Goal: Complete application form

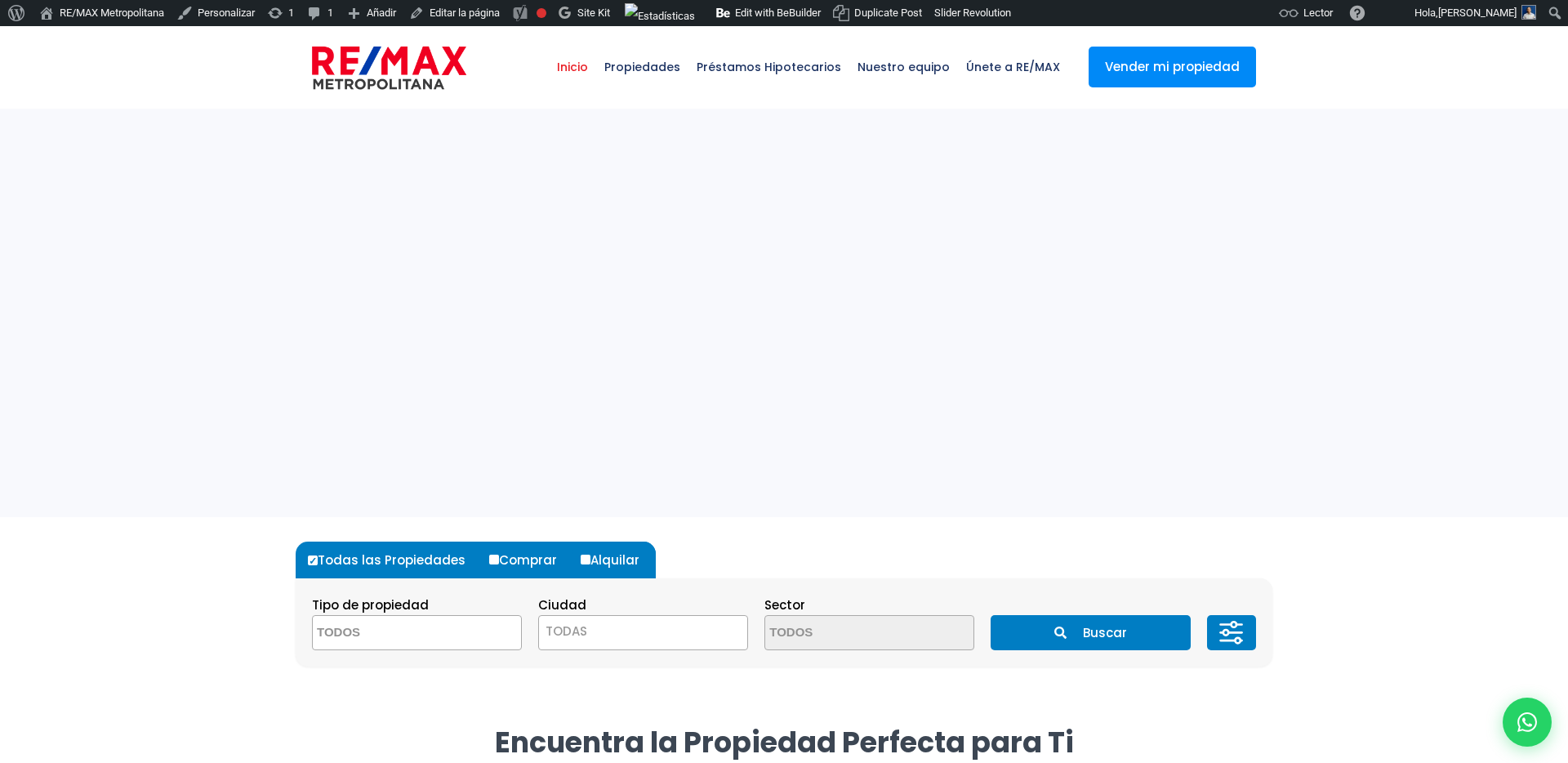
select select
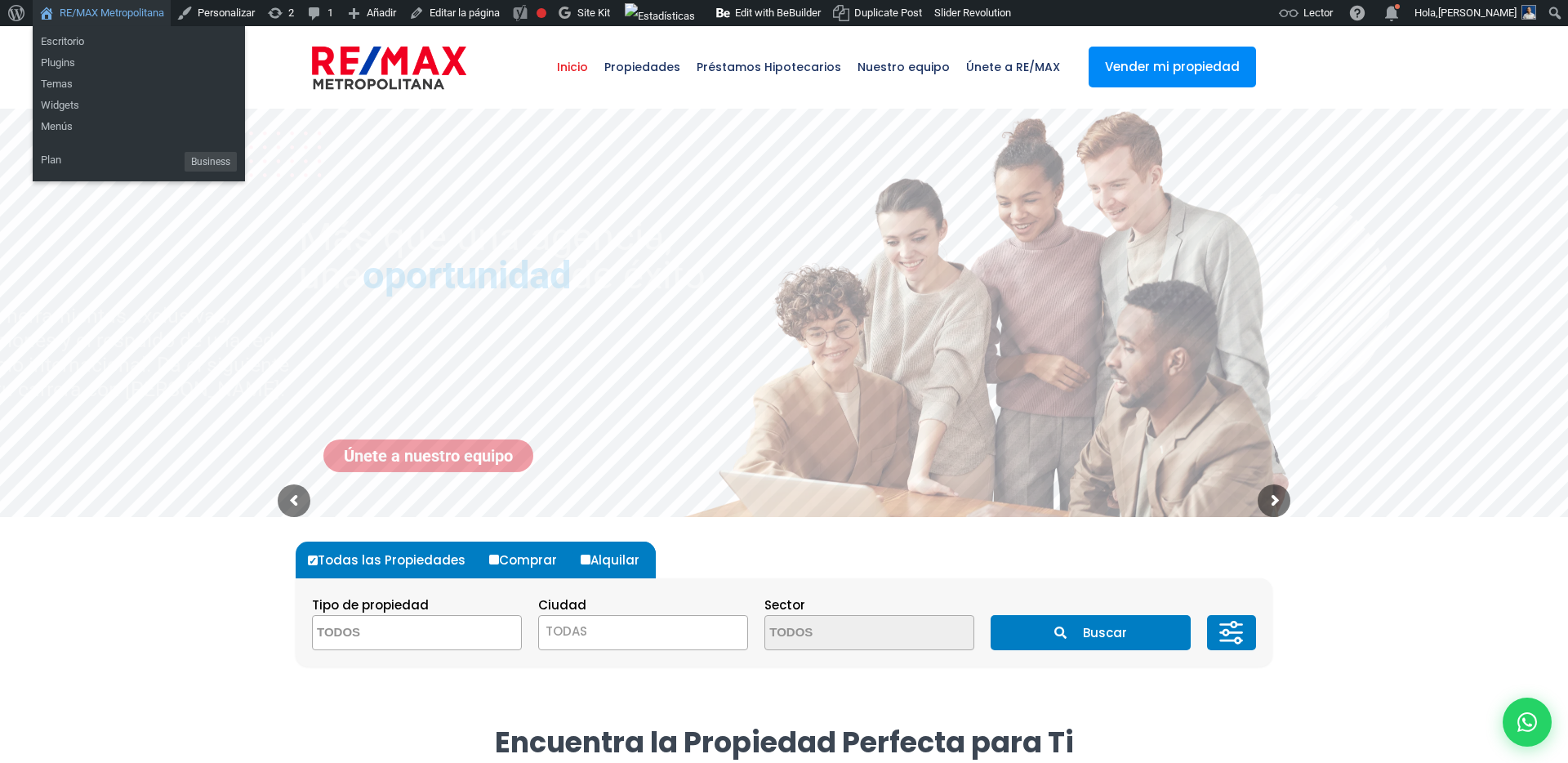
click at [81, 10] on link "RE/MAX Metropolitana" at bounding box center [102, 13] width 138 height 26
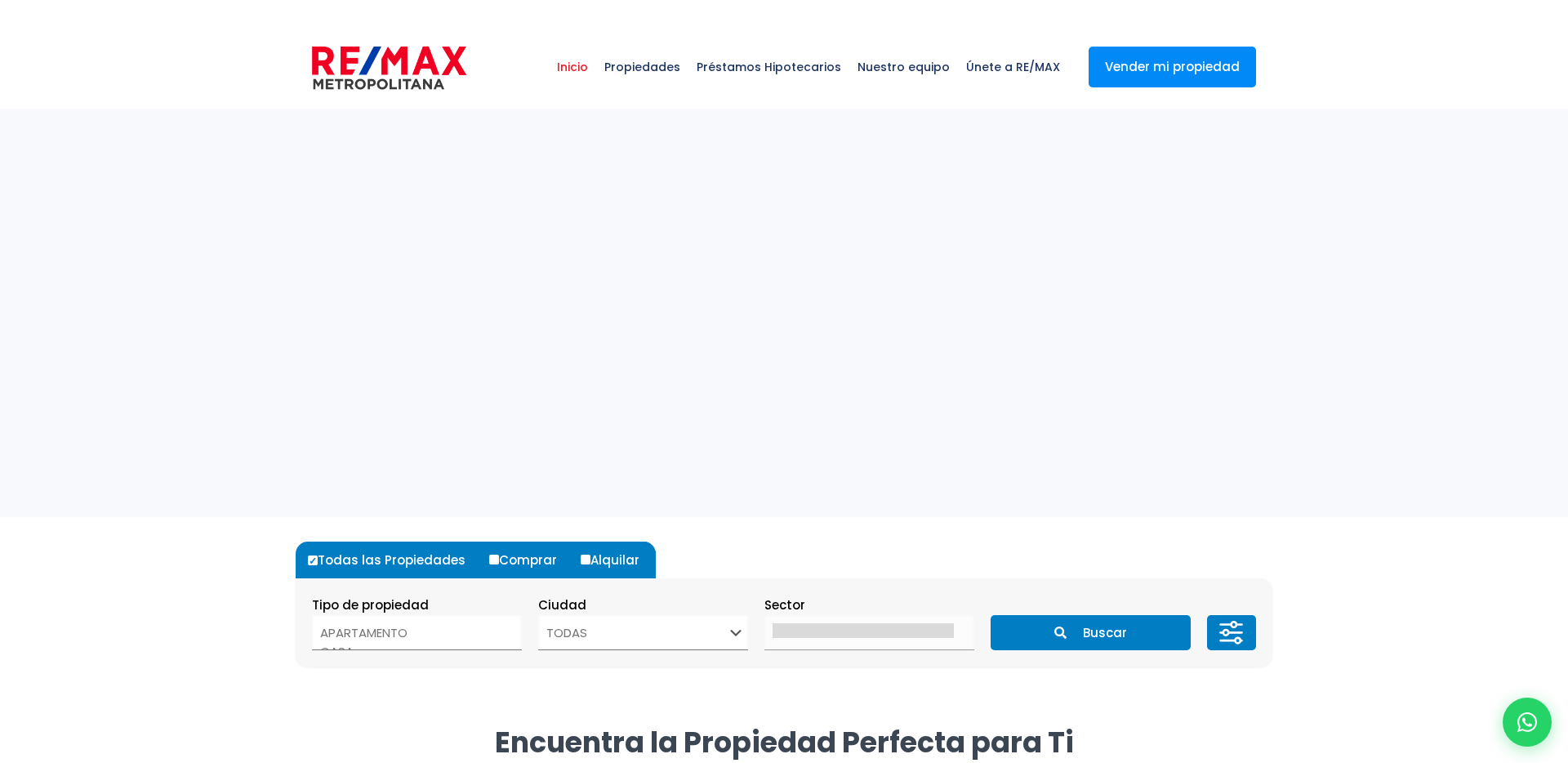
select select
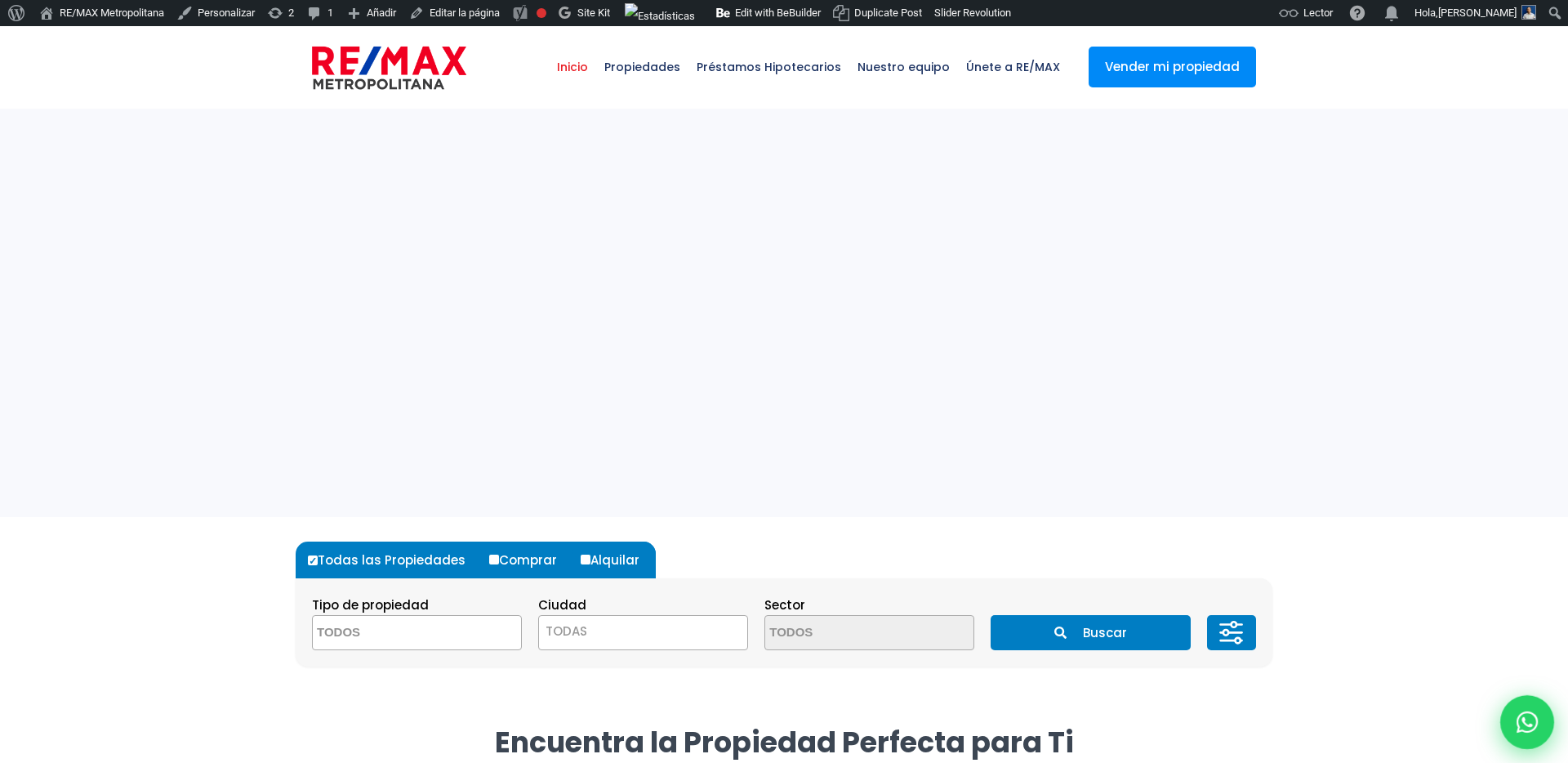
click at [1544, 722] on div at bounding box center [1527, 722] width 54 height 54
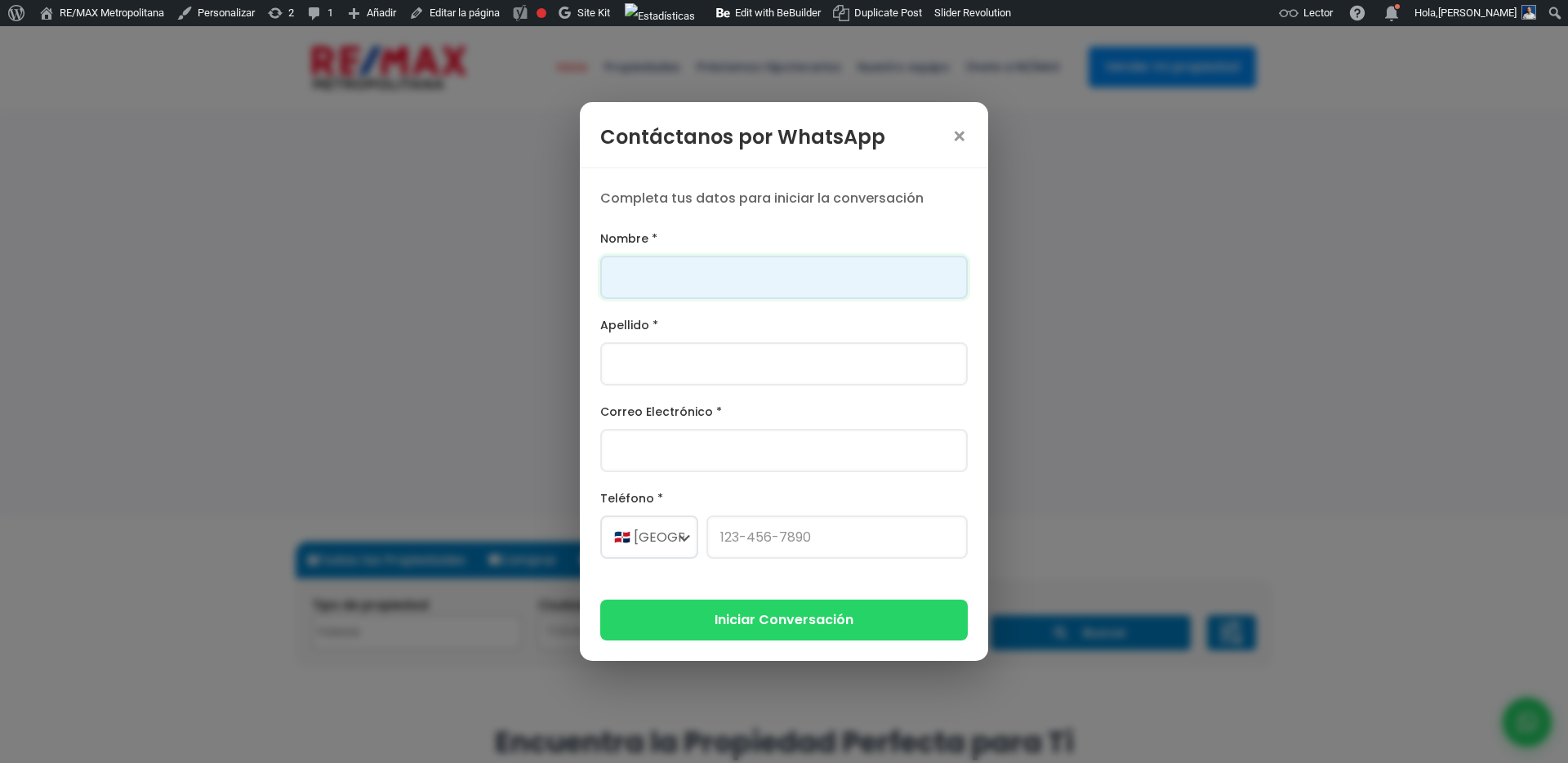
click at [759, 263] on input "Nombre *" at bounding box center [784, 277] width 368 height 43
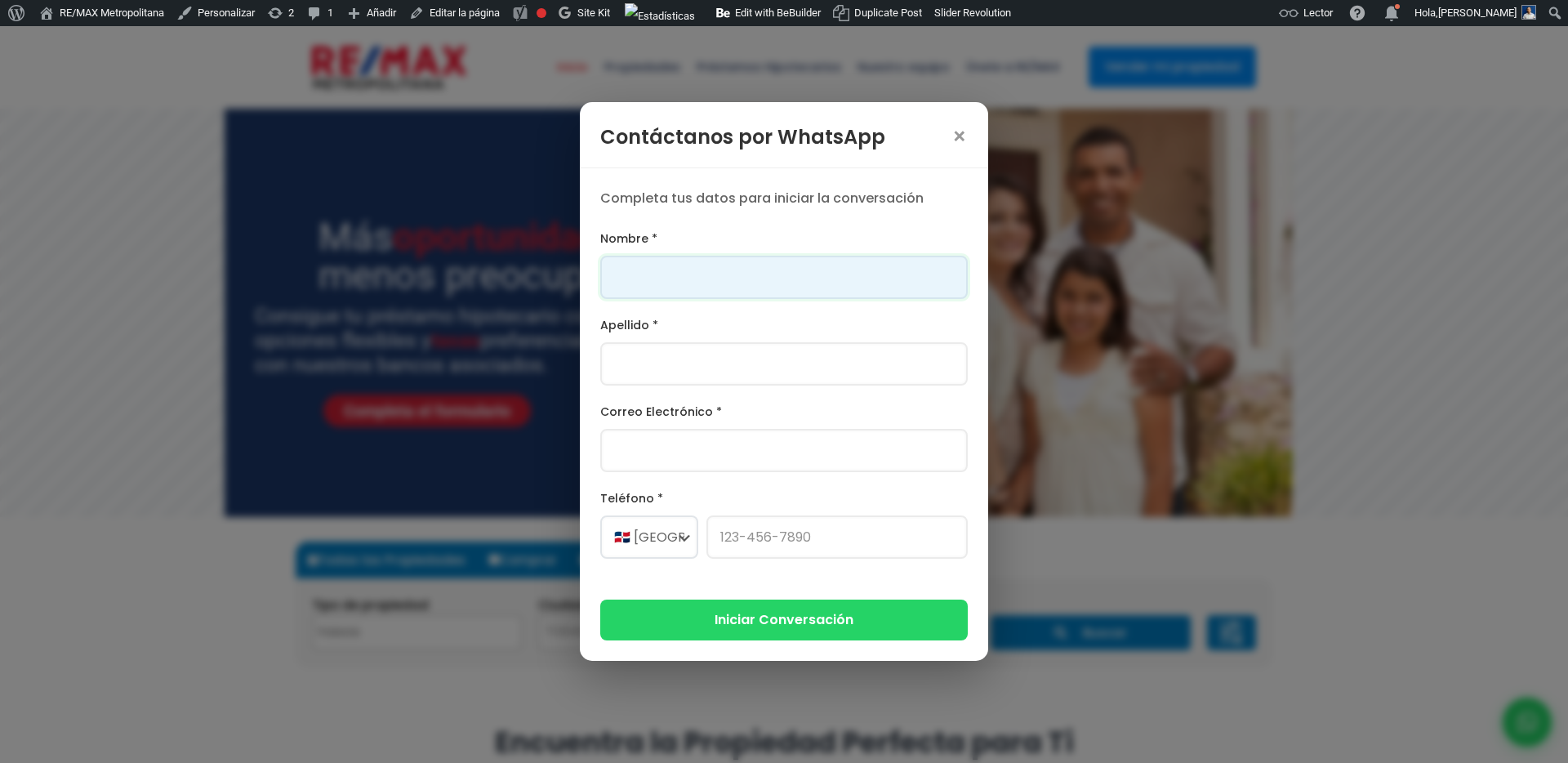
type input "Franklin"
type input "Gonzalez"
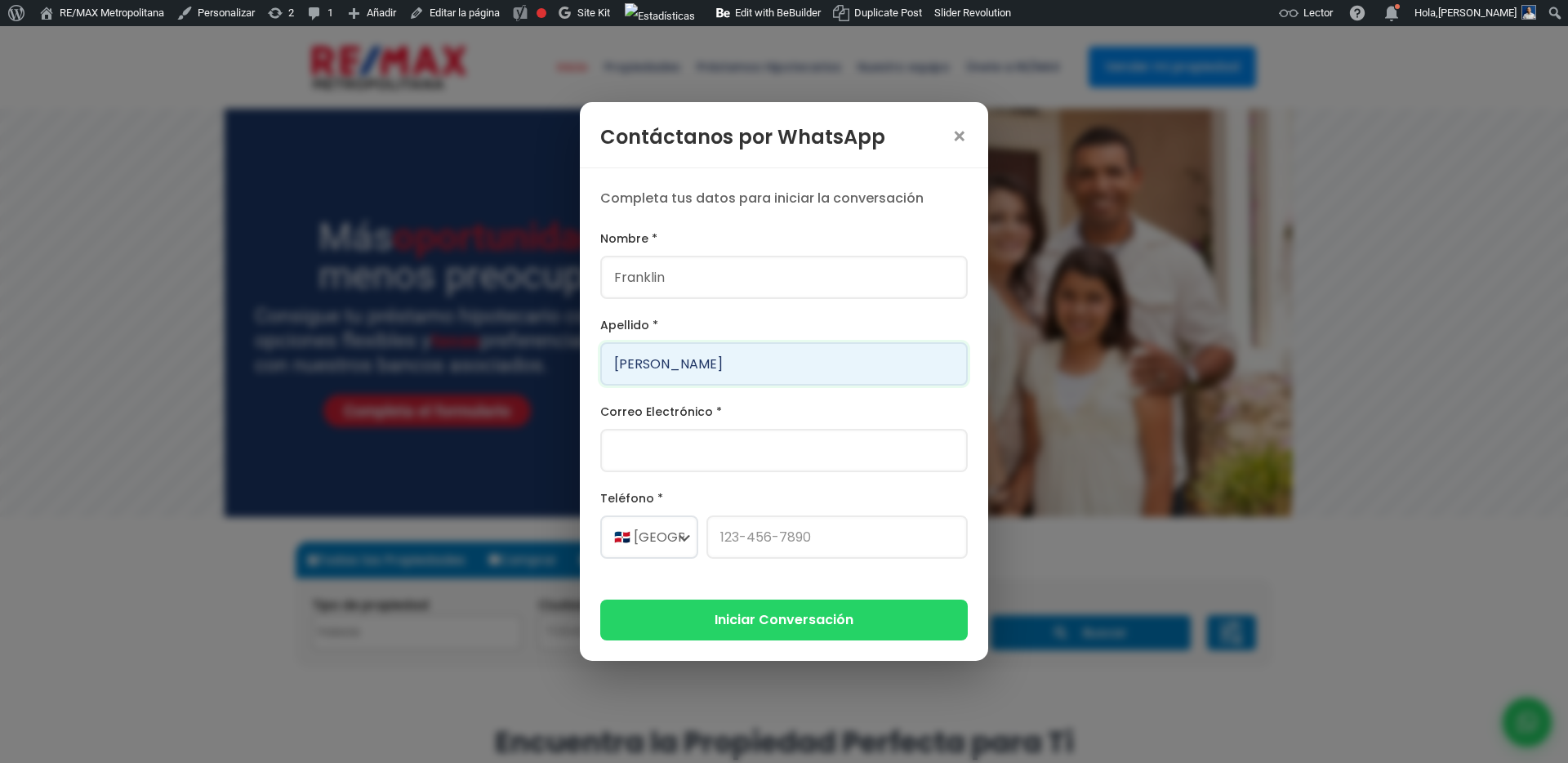
type input "[PERSON_NAME][EMAIL_ADDRESS][PERSON_NAME][DOMAIN_NAME]"
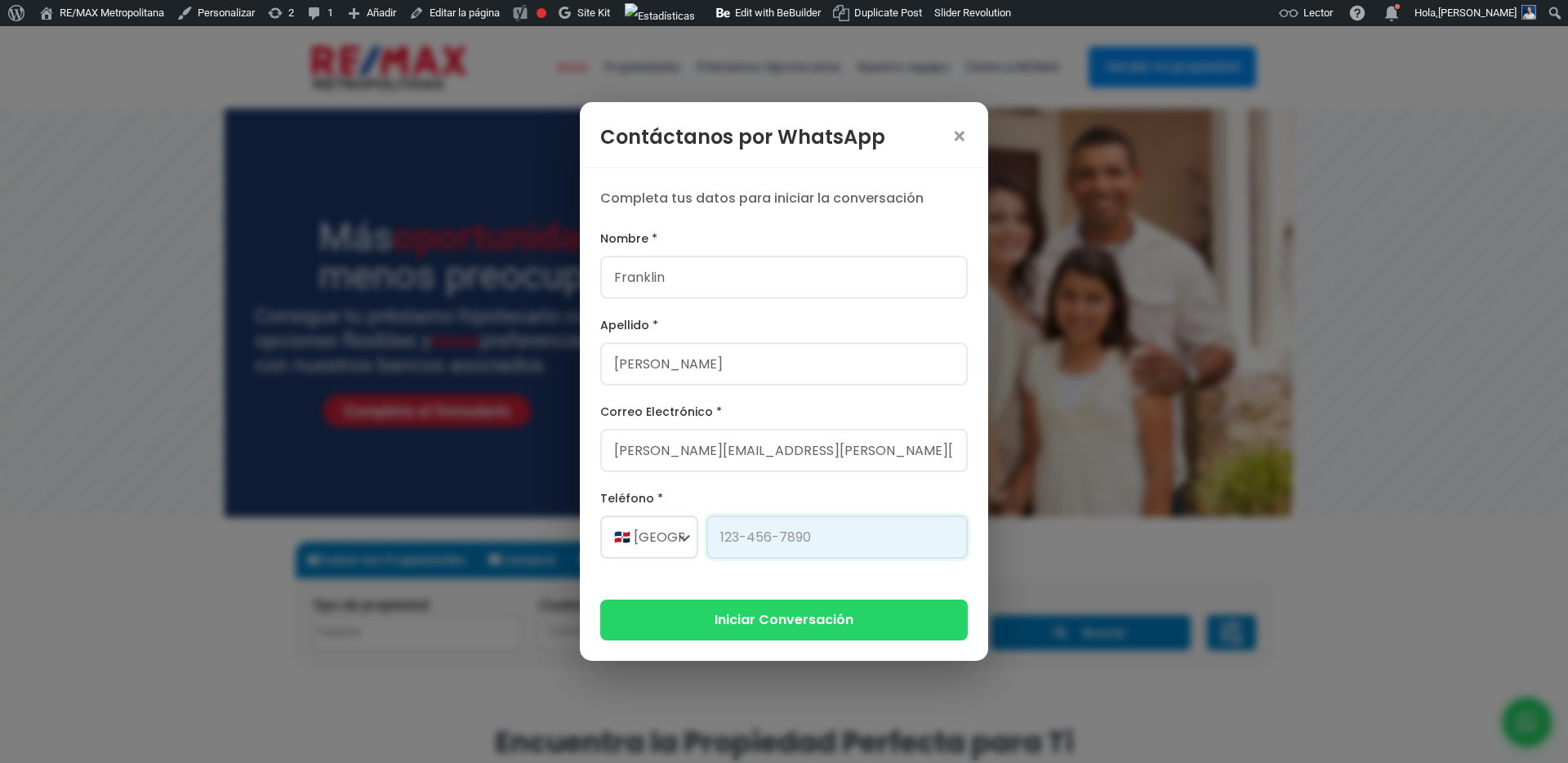
type input "[PHONE_NUMBER]"
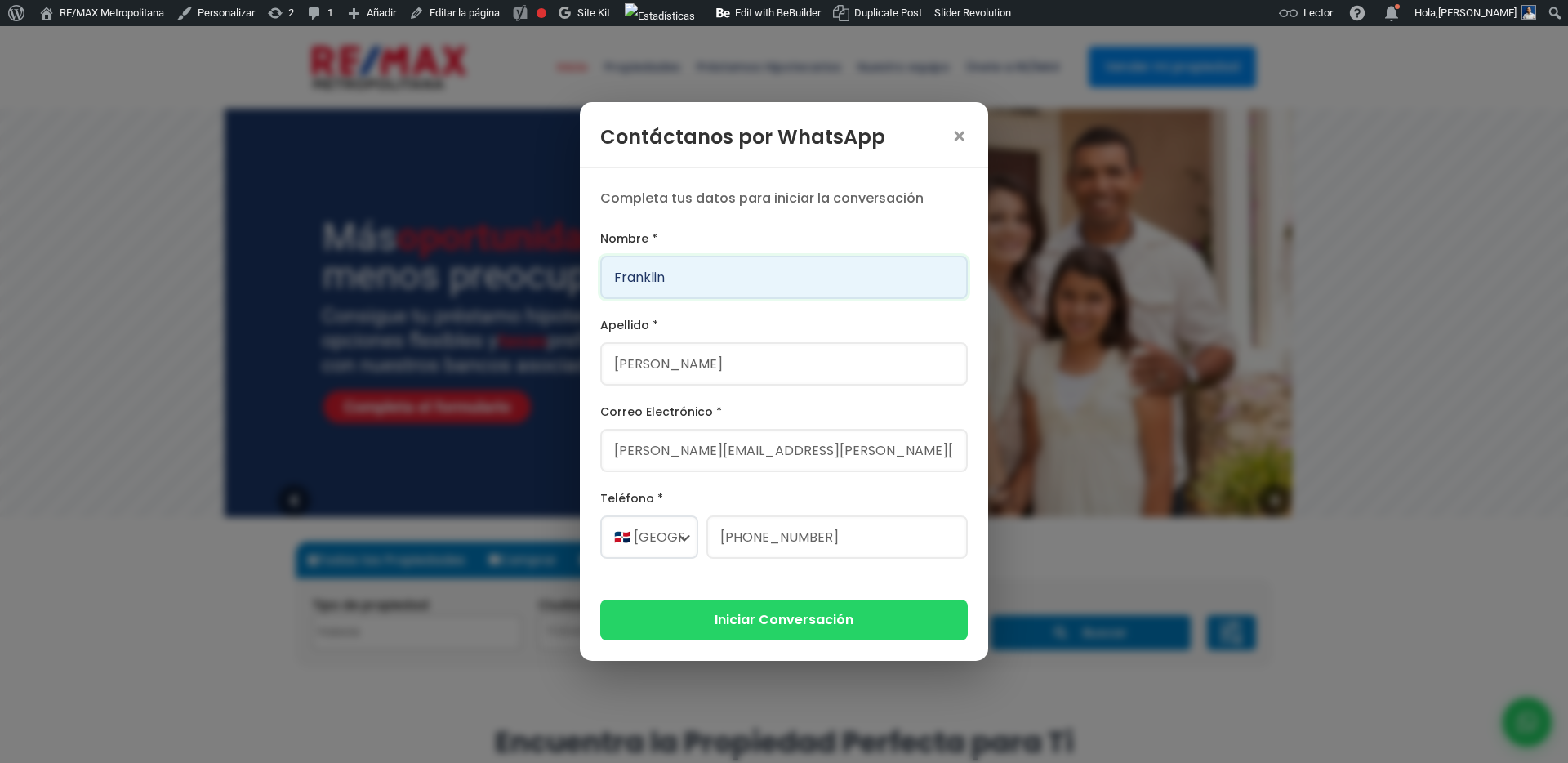
drag, startPoint x: 684, startPoint y: 281, endPoint x: 558, endPoint y: 268, distance: 126.7
click at [558, 268] on div "Contáctanos por WhatsApp × Completa tus datos para iniciar la conversación Nomb…" at bounding box center [784, 382] width 1568 height 763
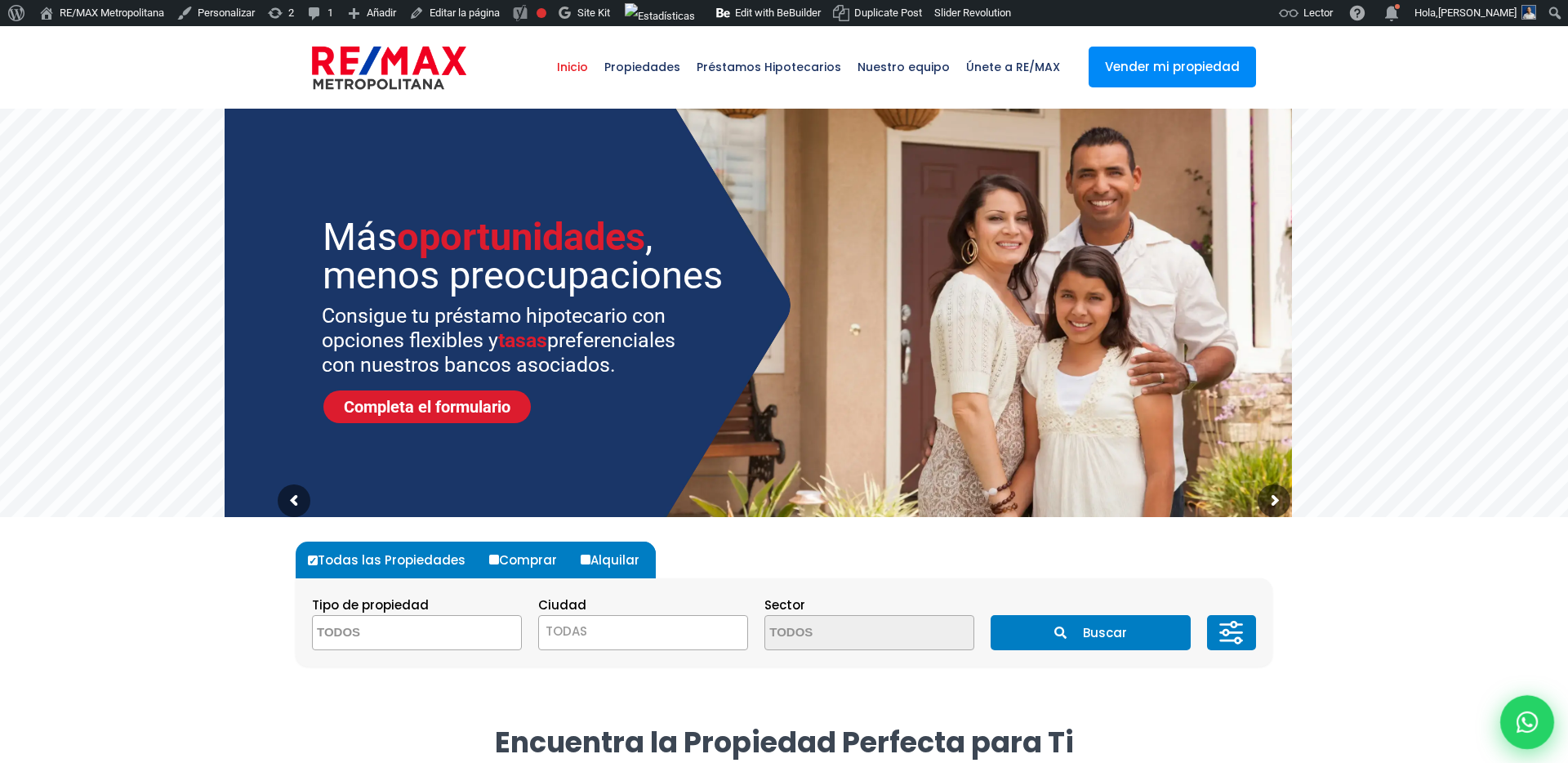
click at [1531, 722] on icon at bounding box center [1527, 722] width 22 height 22
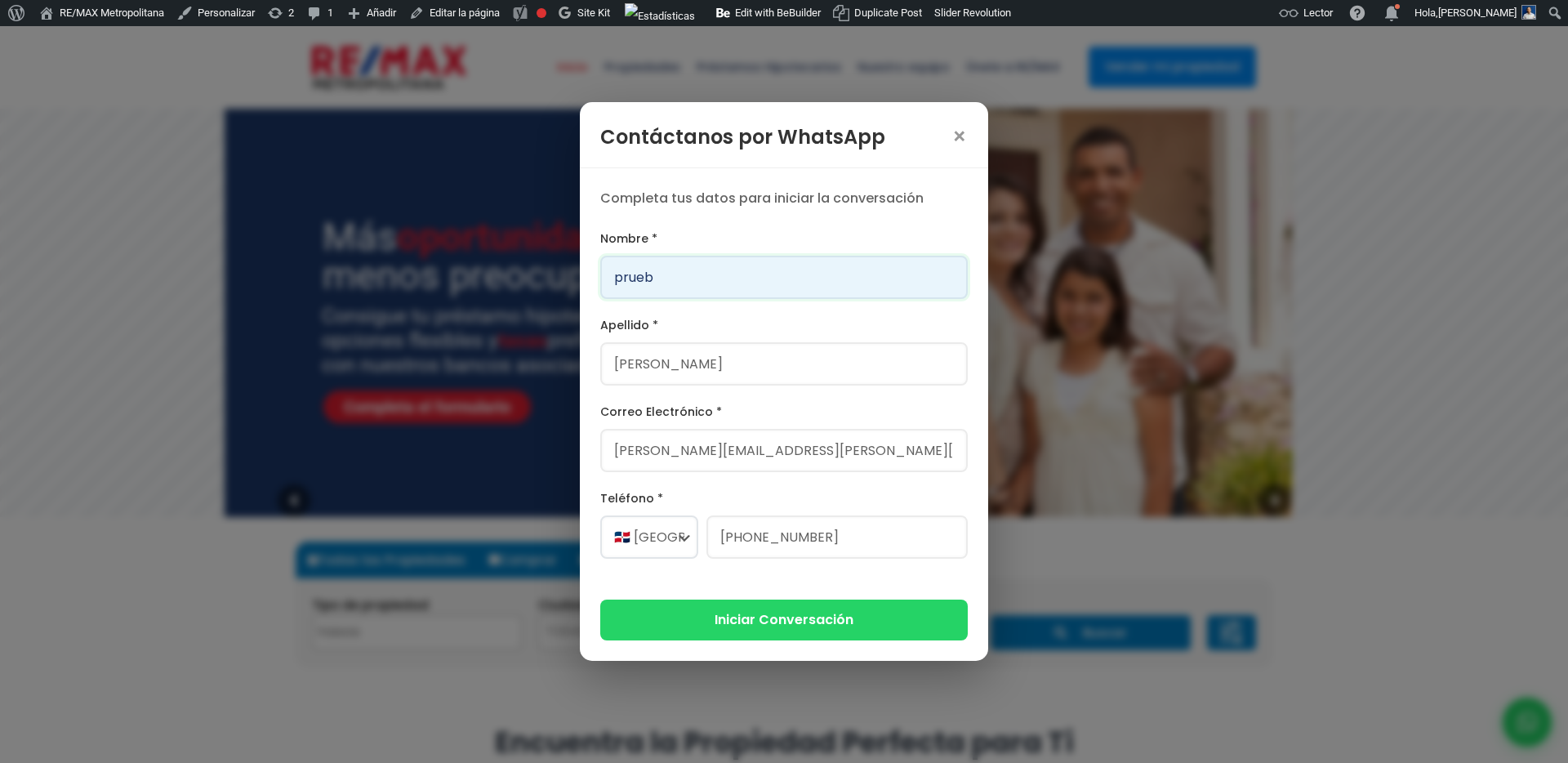
type input "prueb"
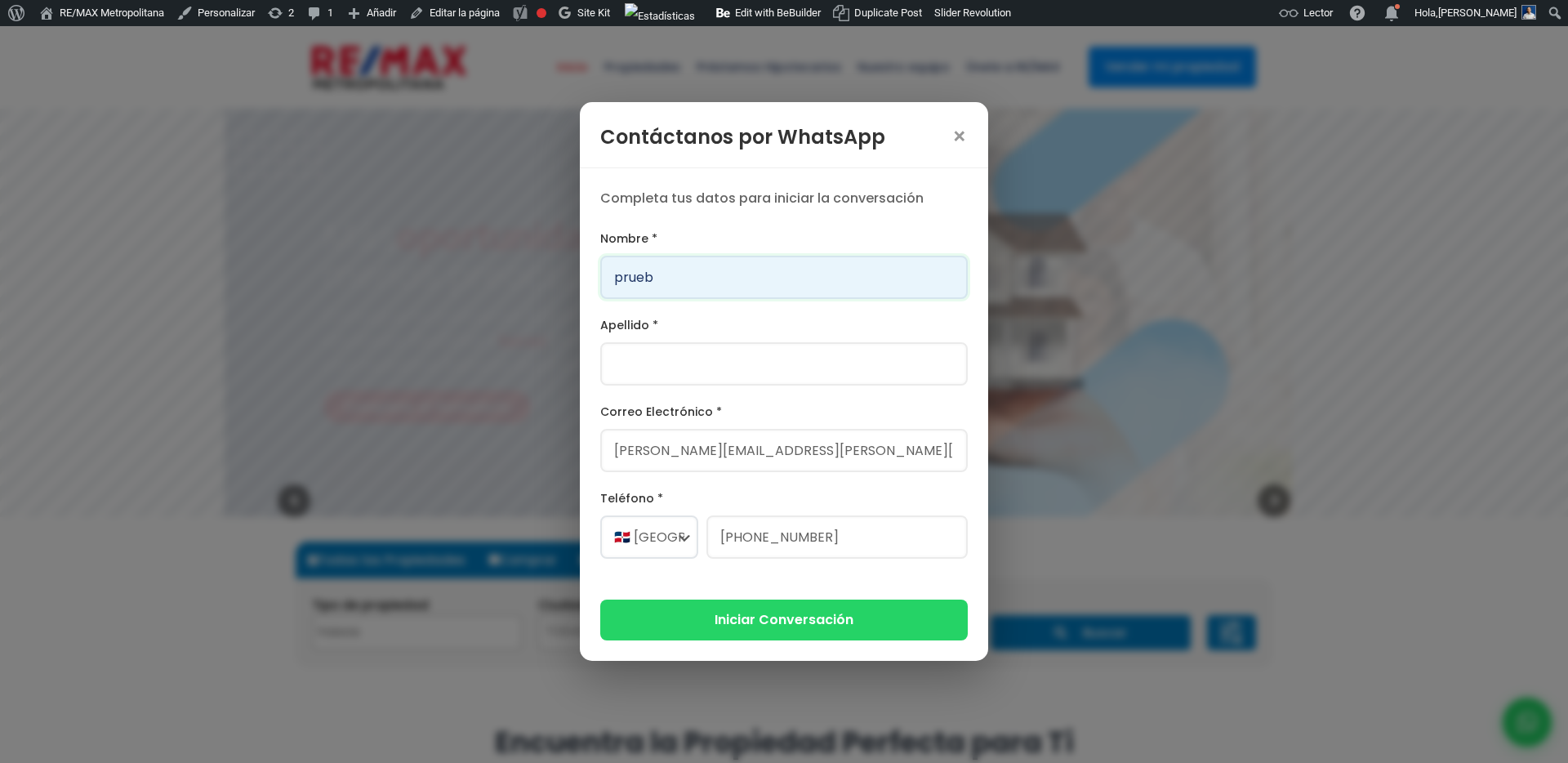
click at [826, 268] on input "prueb" at bounding box center [784, 277] width 368 height 43
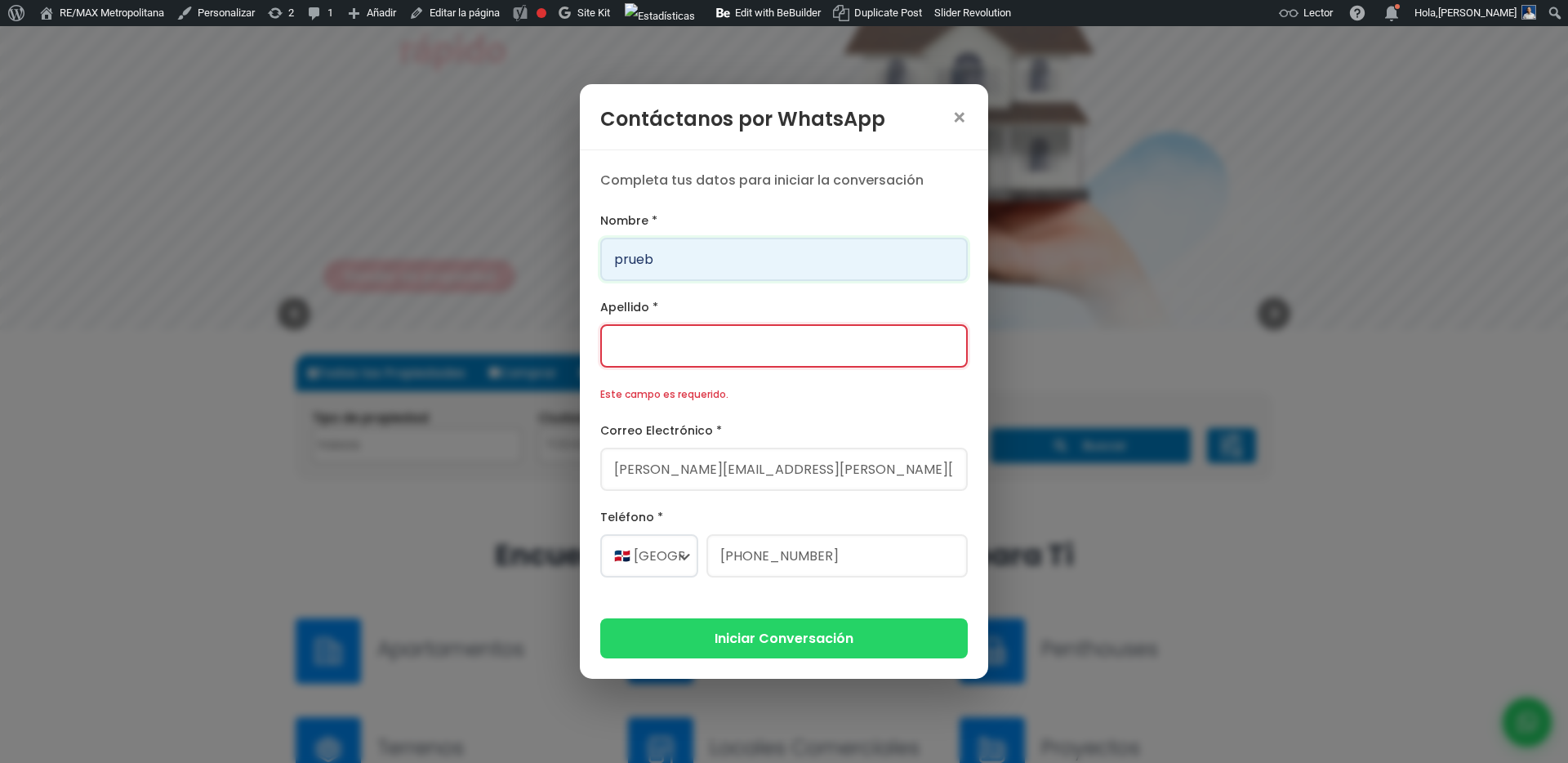
scroll to position [243, 0]
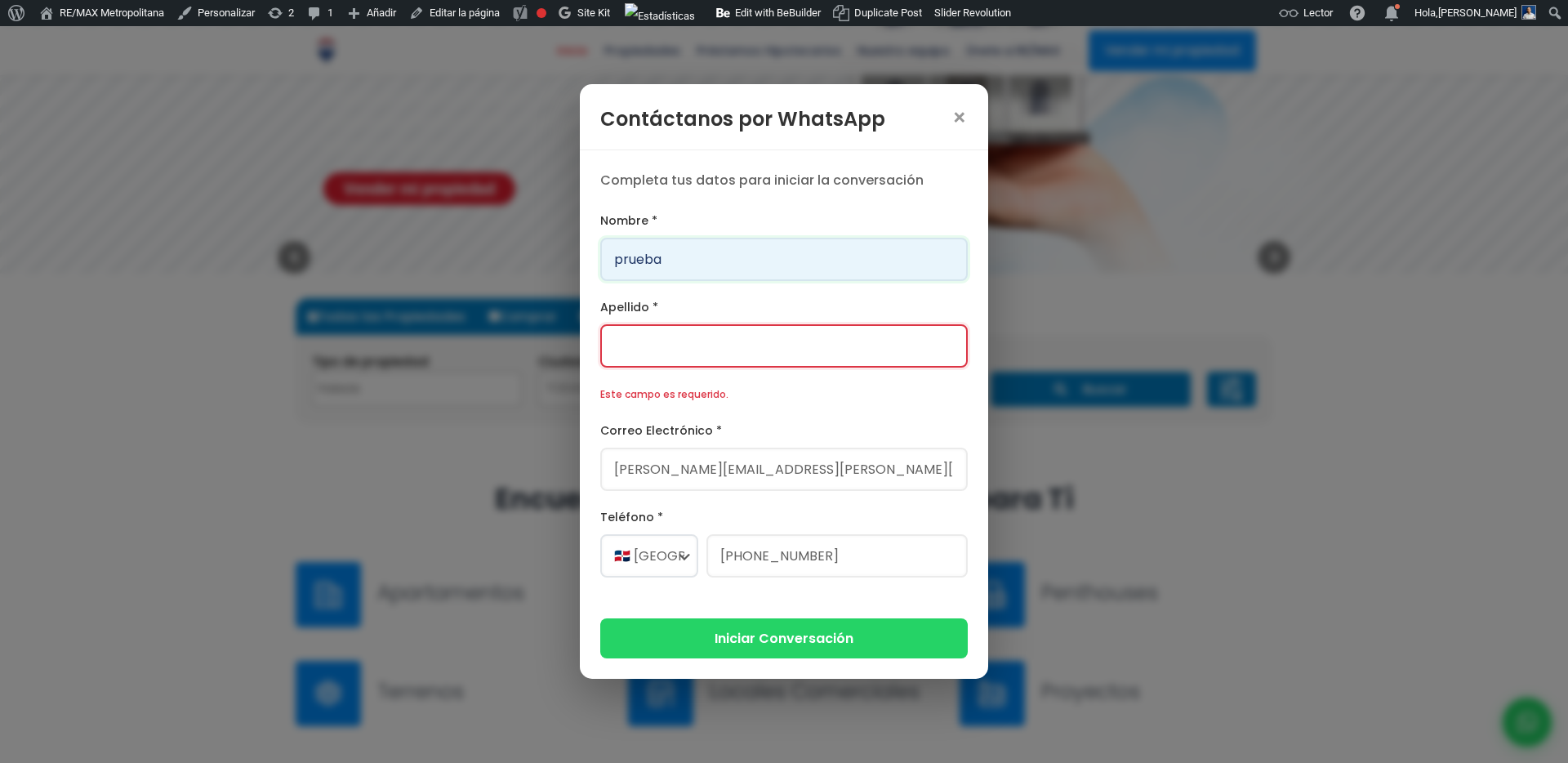
type input "prueba"
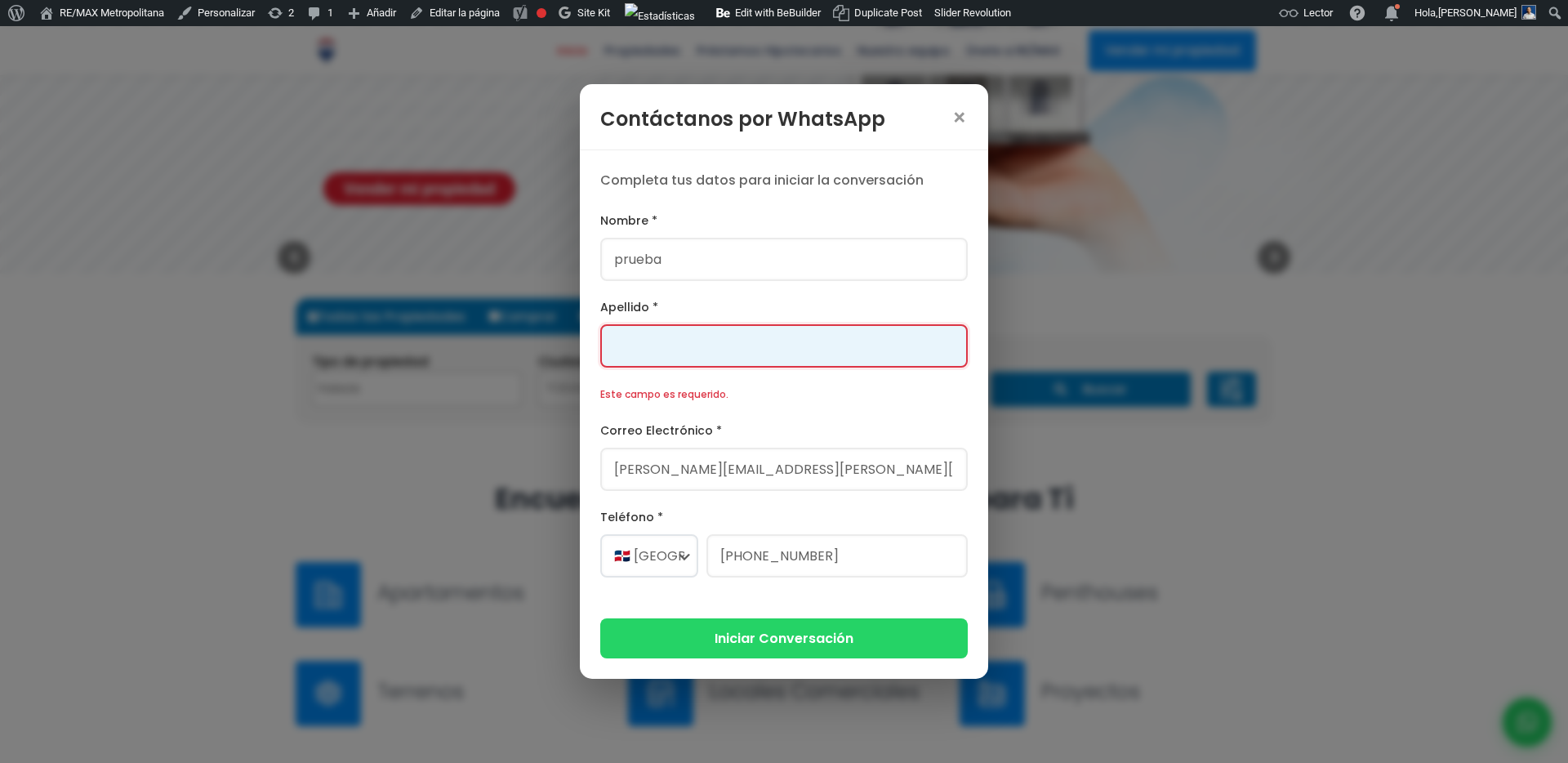
click at [755, 336] on input "Apellido *" at bounding box center [784, 346] width 368 height 43
type input "prueba"
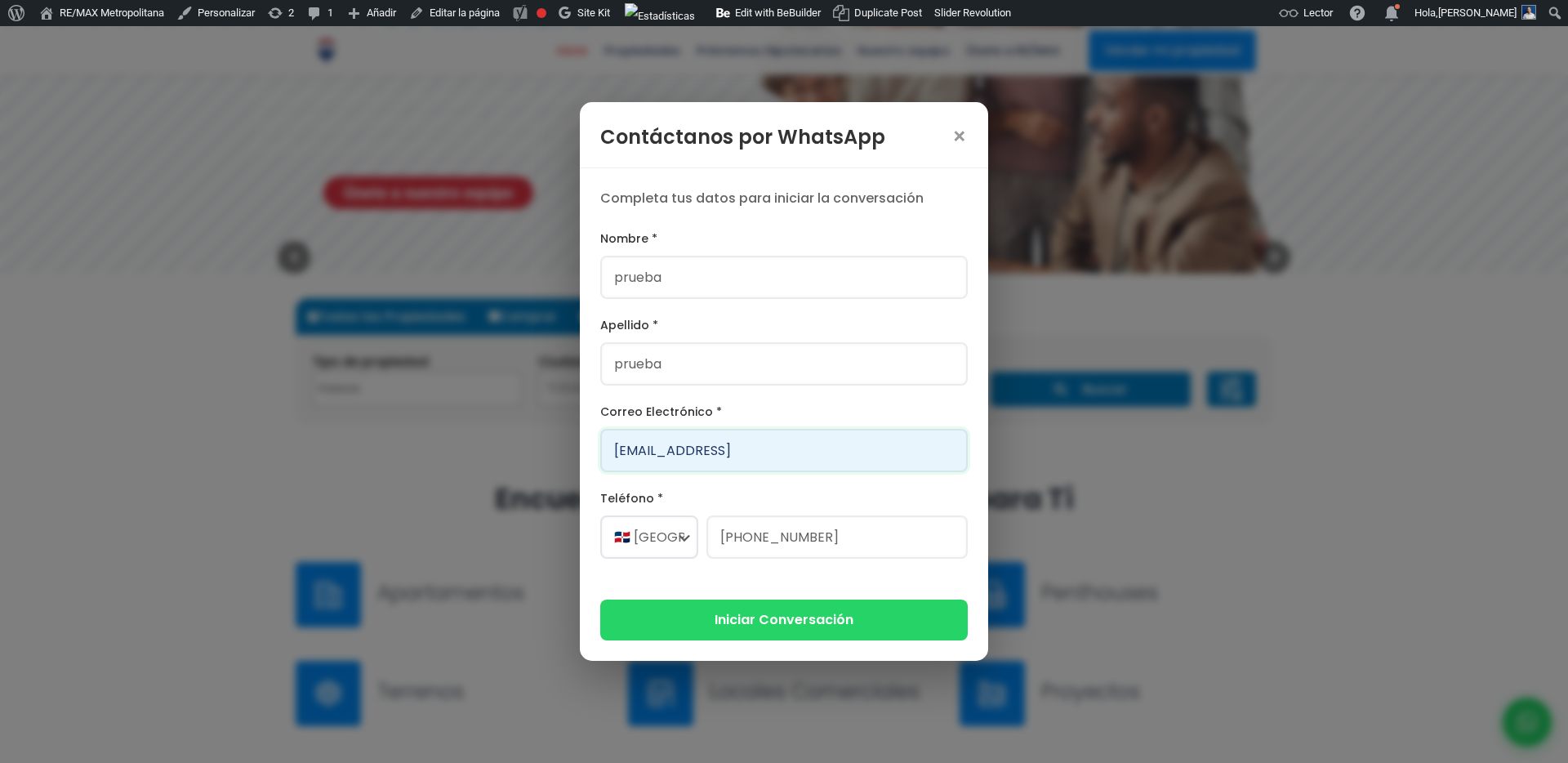
type input "prueba@prueba.con"
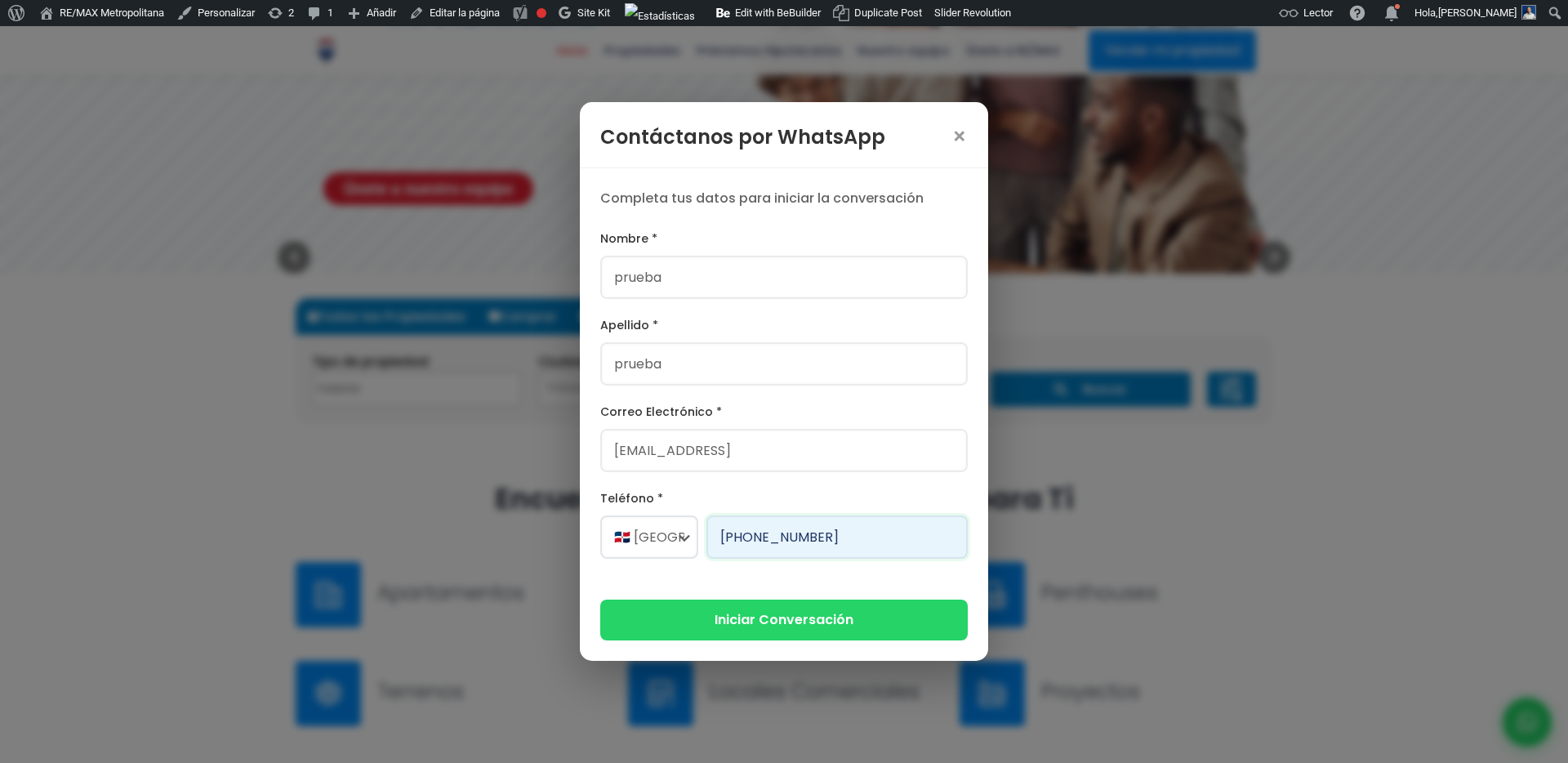
type input "829-230-2164"
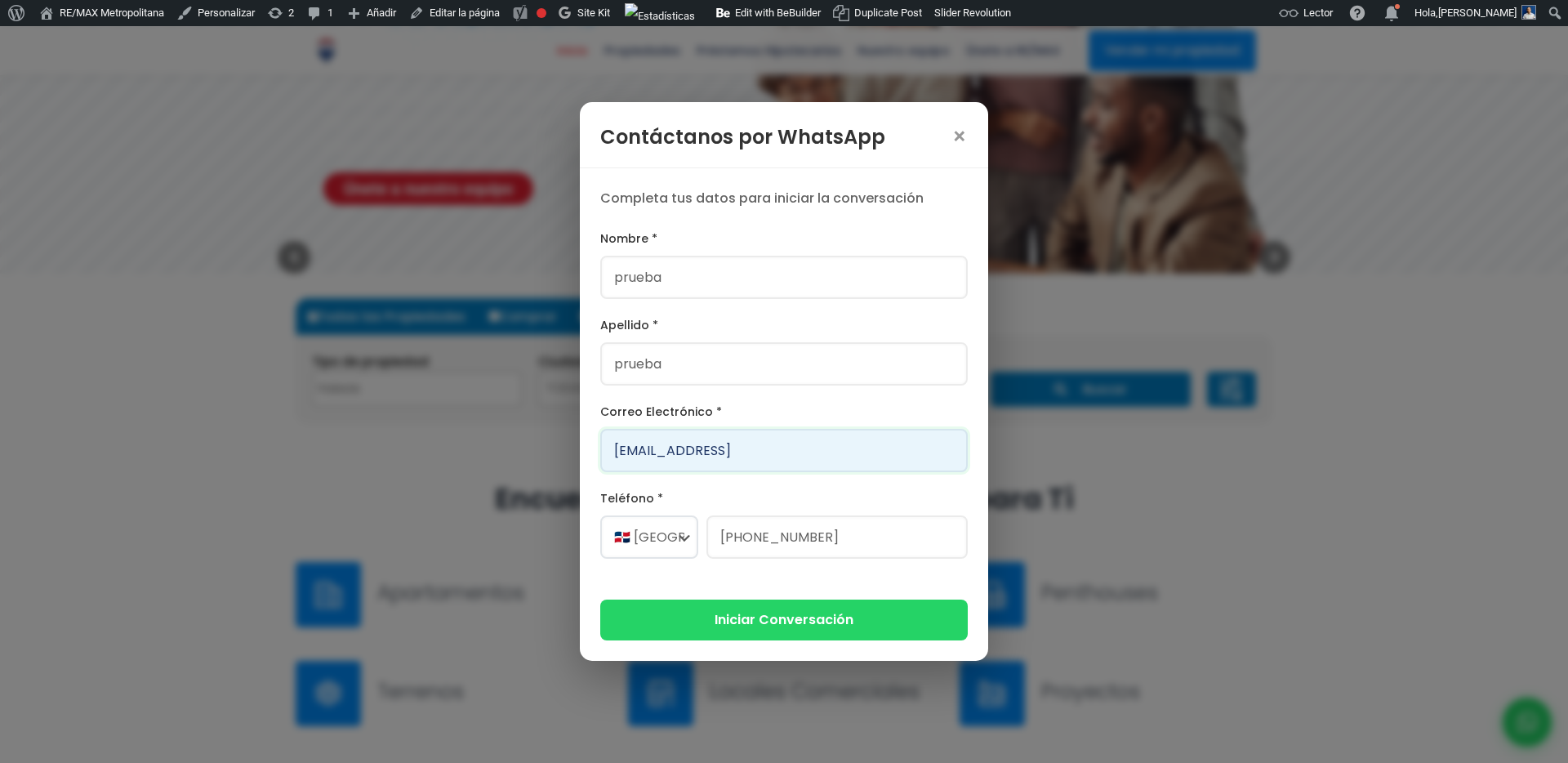
click at [768, 453] on input "prueba@prueba.con" at bounding box center [784, 451] width 368 height 43
type input "prueba@prueba.com"
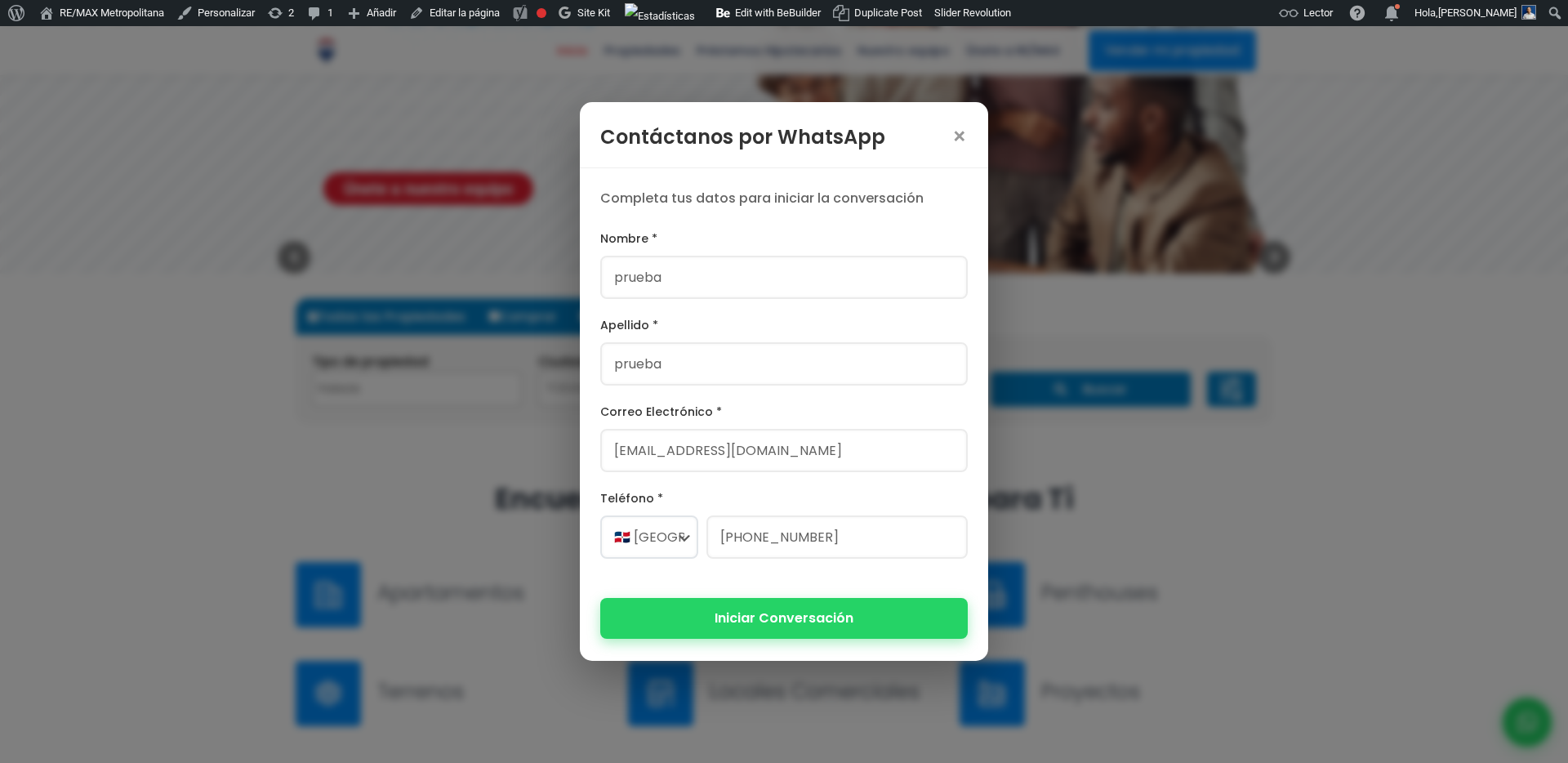
click at [791, 622] on button "Iniciar Conversación" at bounding box center [784, 618] width 368 height 40
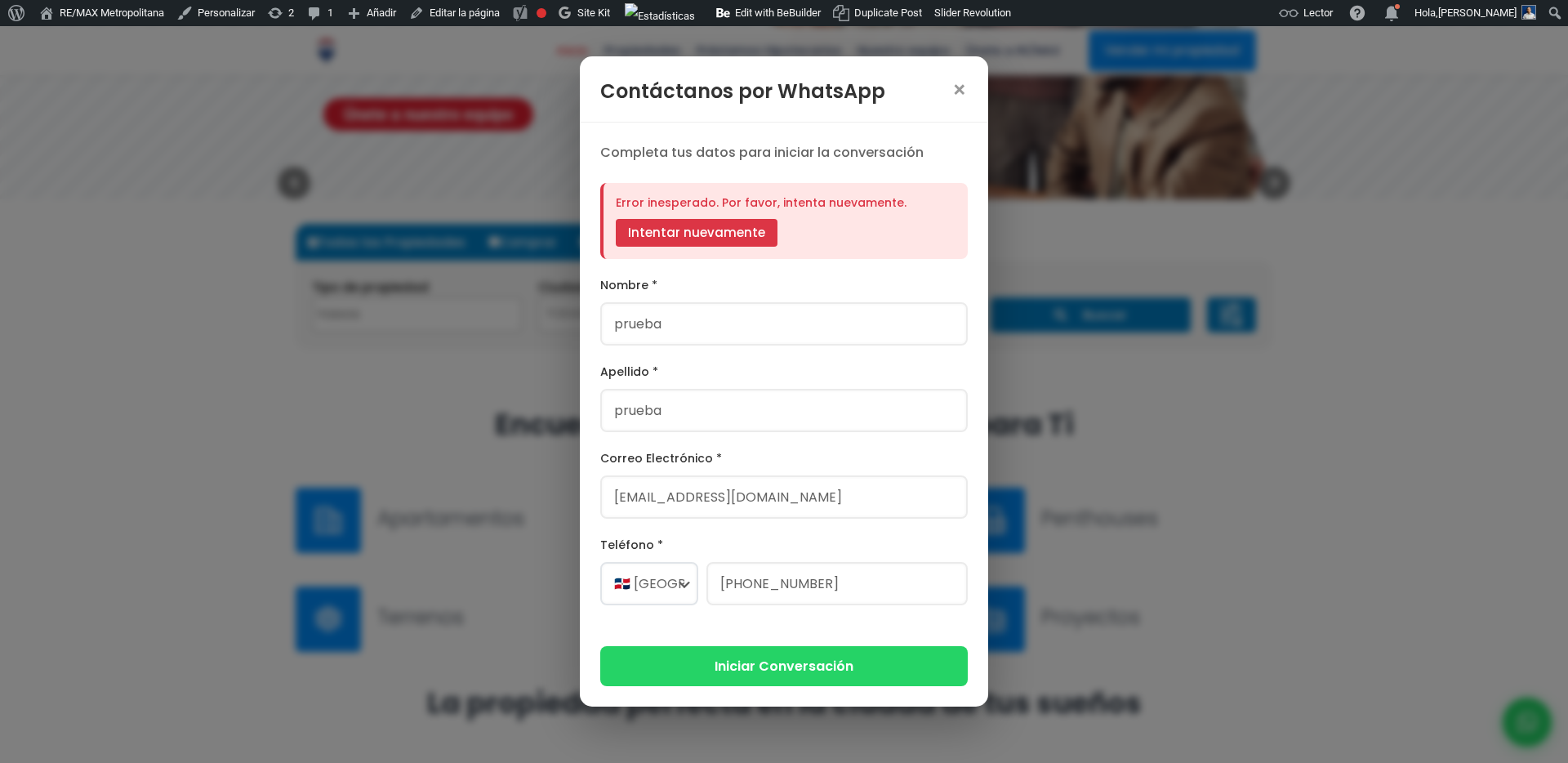
scroll to position [344, 0]
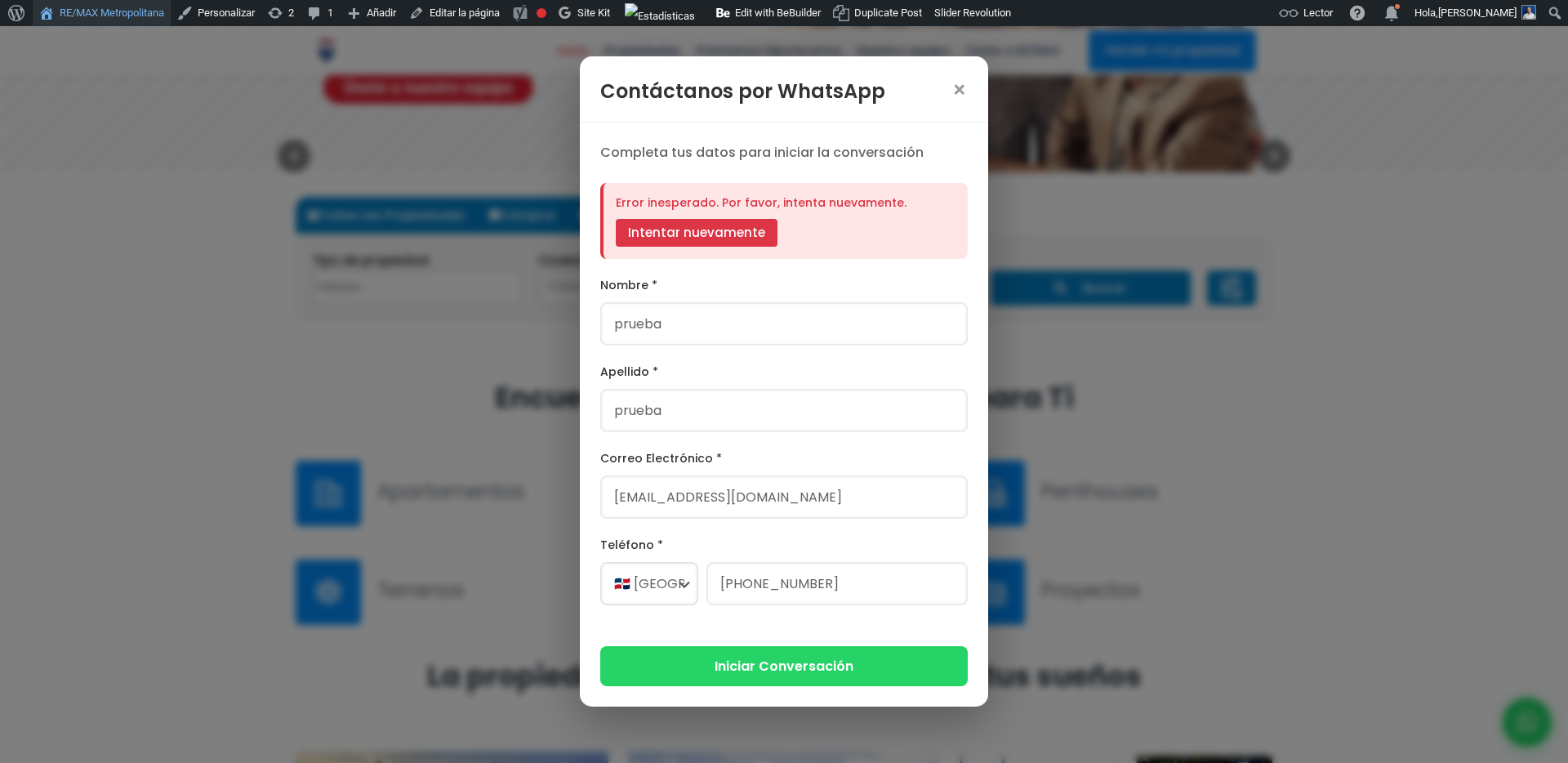
click at [144, 16] on link "RE/MAX Metropolitana" at bounding box center [102, 13] width 138 height 26
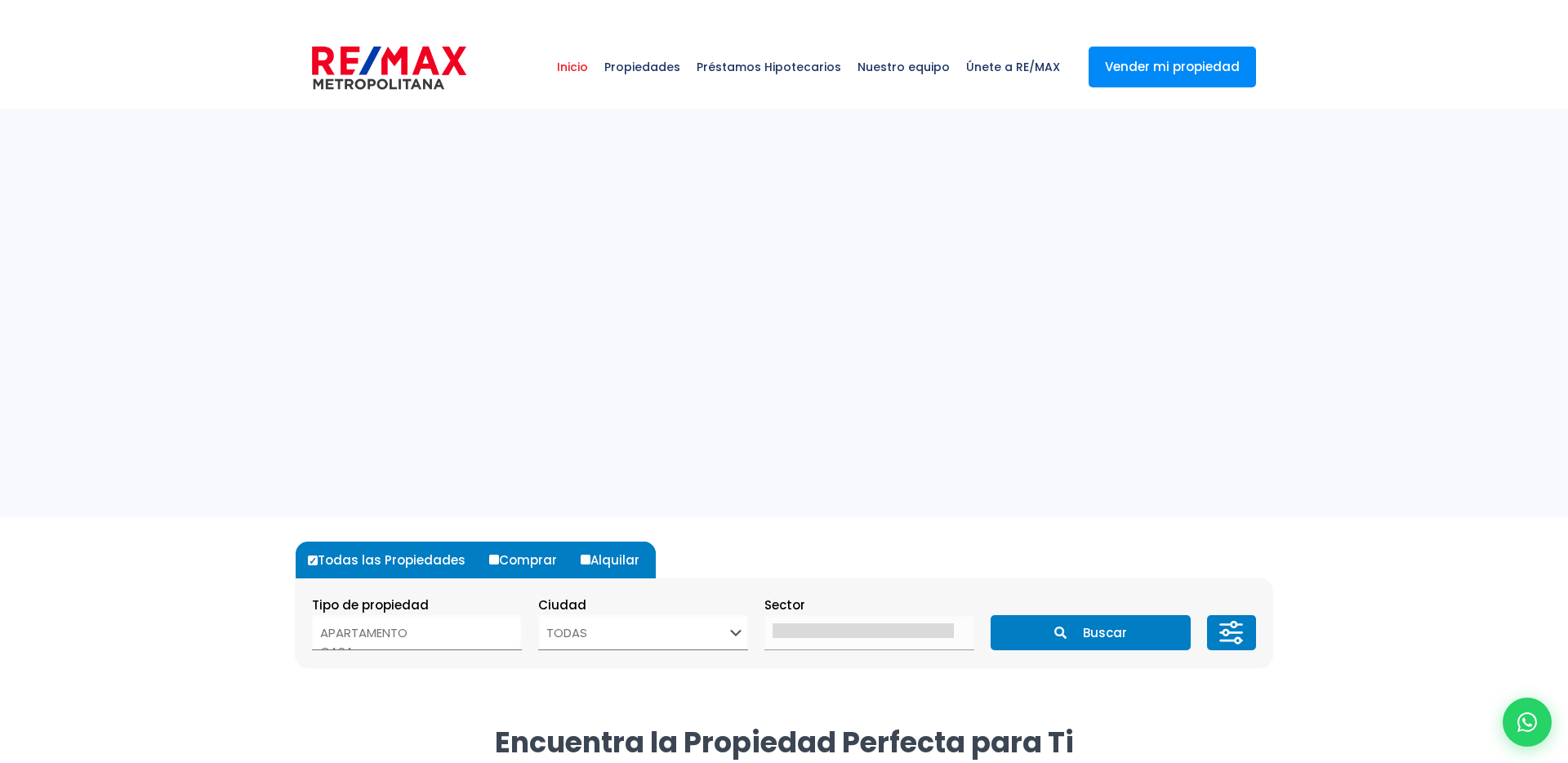
select select
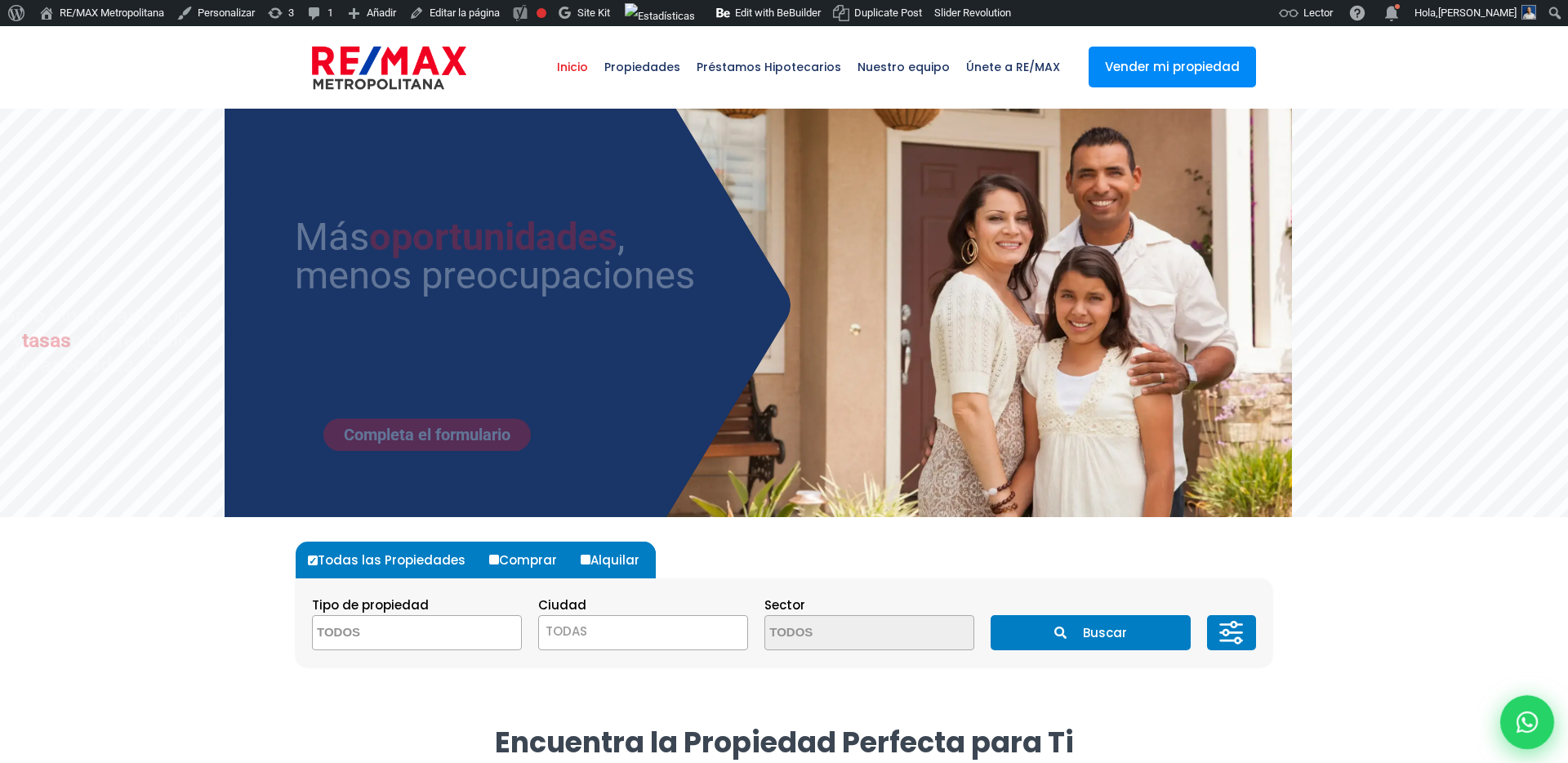
click at [1523, 711] on icon at bounding box center [1527, 722] width 22 height 22
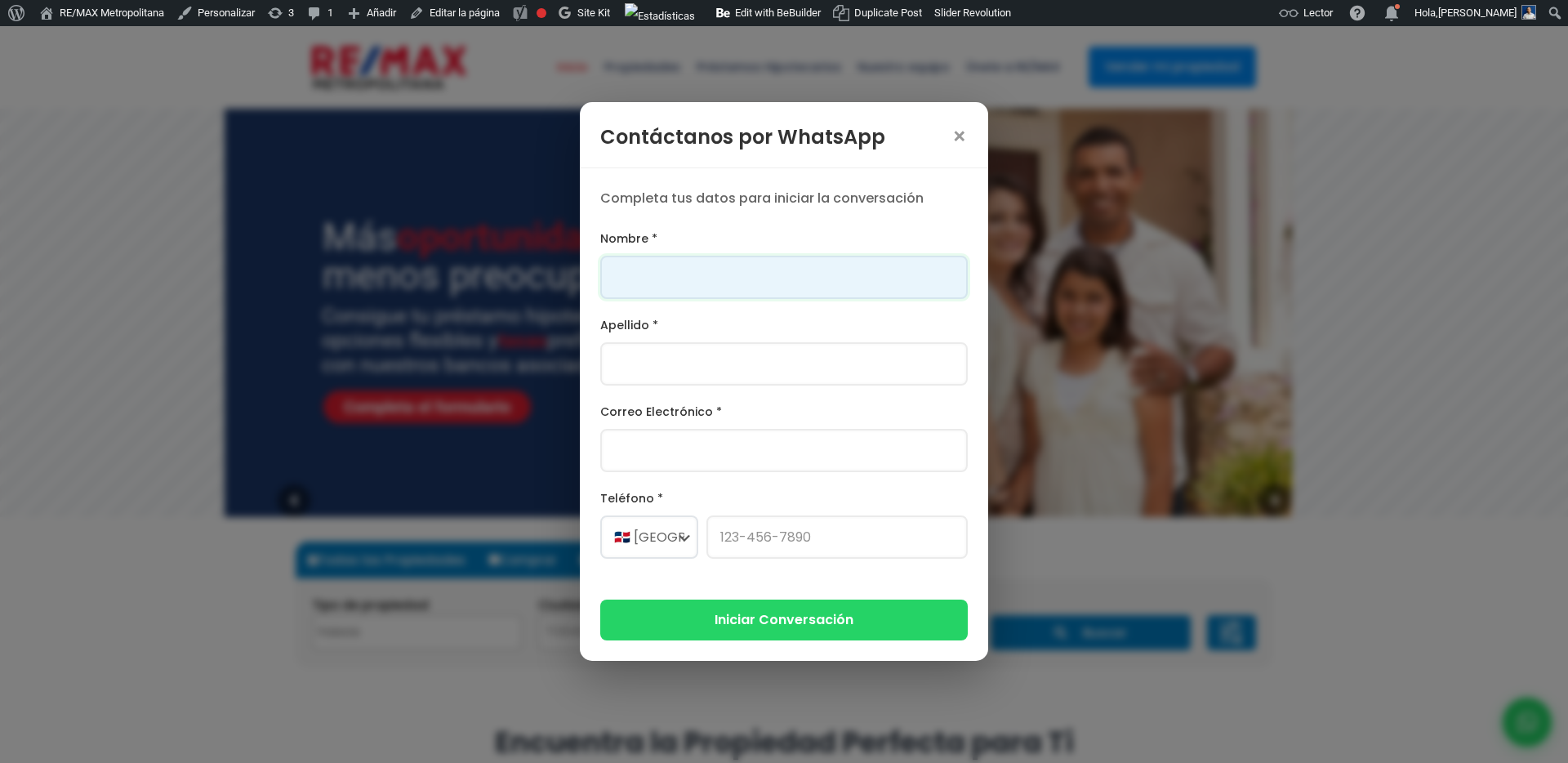
click at [749, 283] on input "Nombre *" at bounding box center [784, 277] width 368 height 43
type input "Franklin"
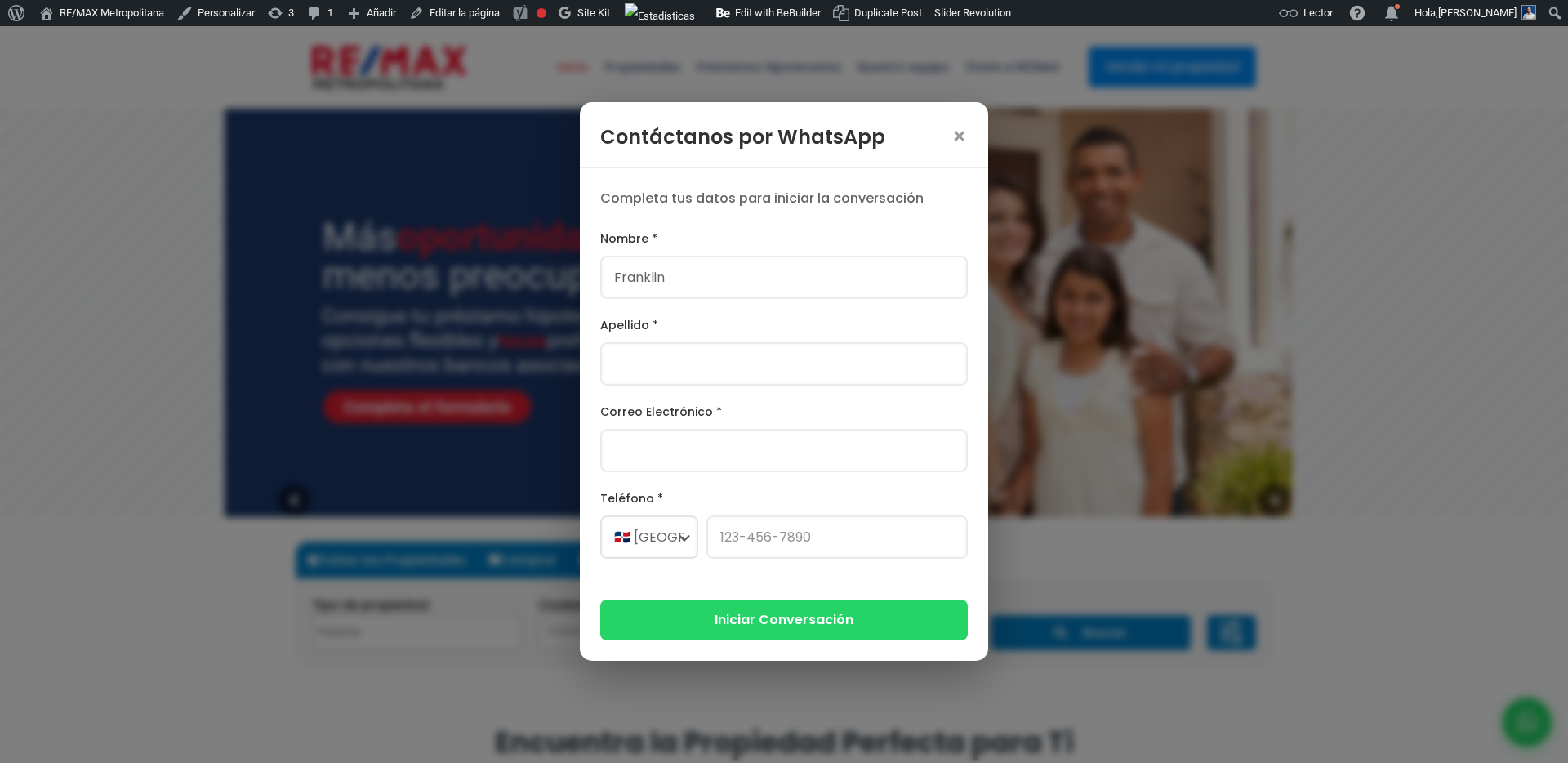
type input "[PERSON_NAME]"
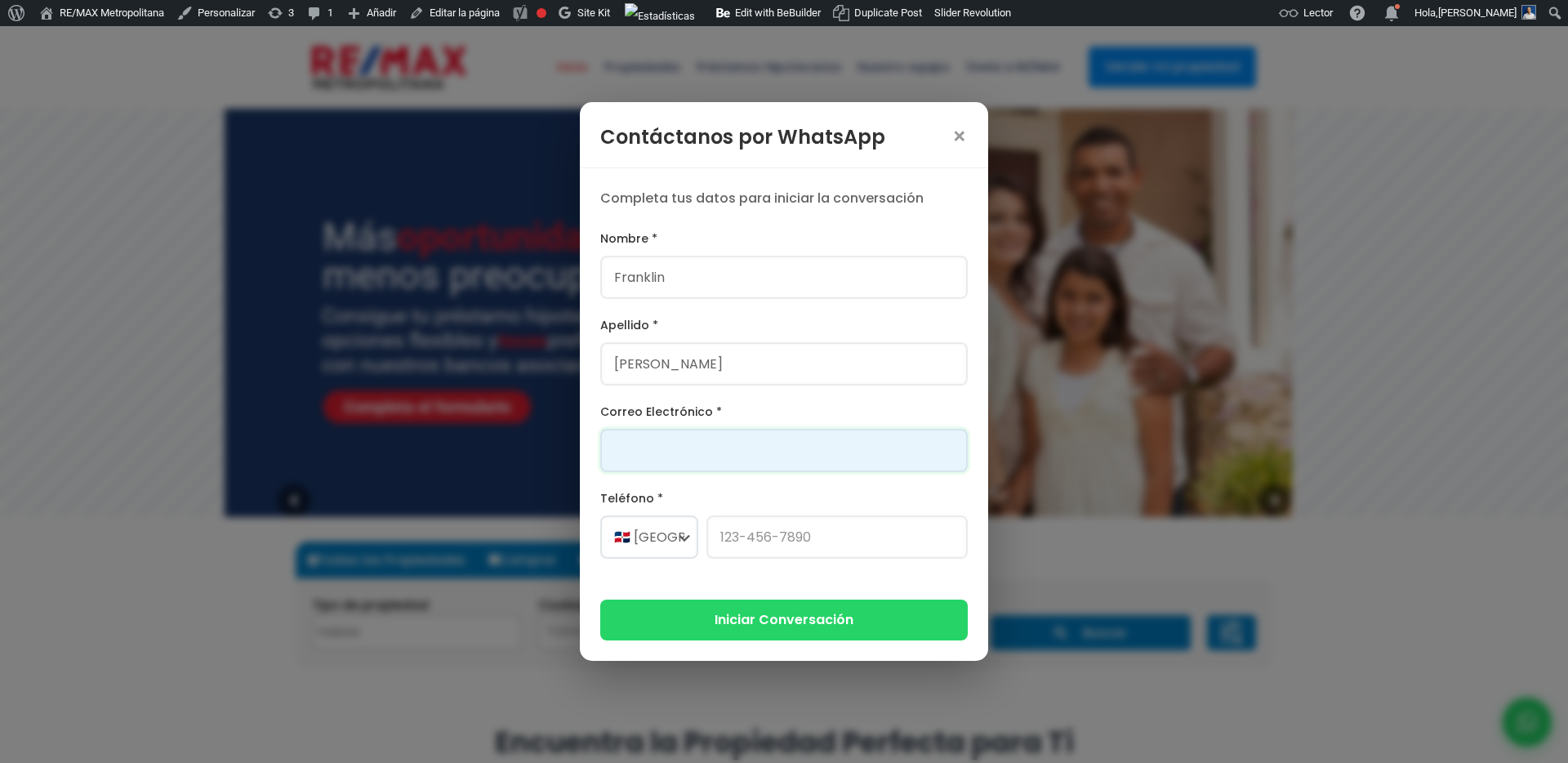
click at [711, 453] on input "Correo Electrónico *" at bounding box center [784, 451] width 368 height 43
type input "[PERSON_NAME][EMAIL_ADDRESS][PERSON_NAME][DOMAIN_NAME]"
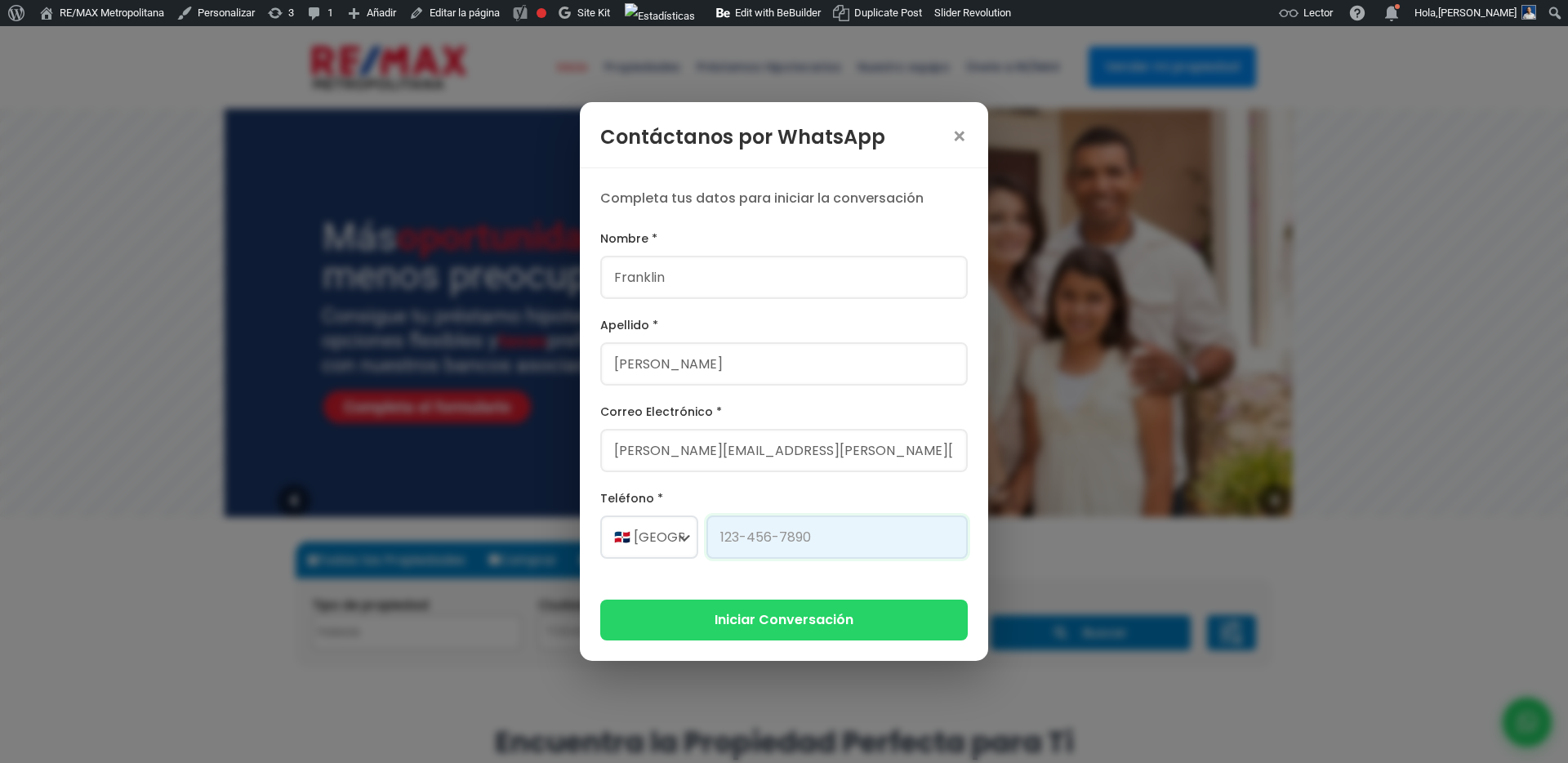
type input "[PHONE_NUMBER]"
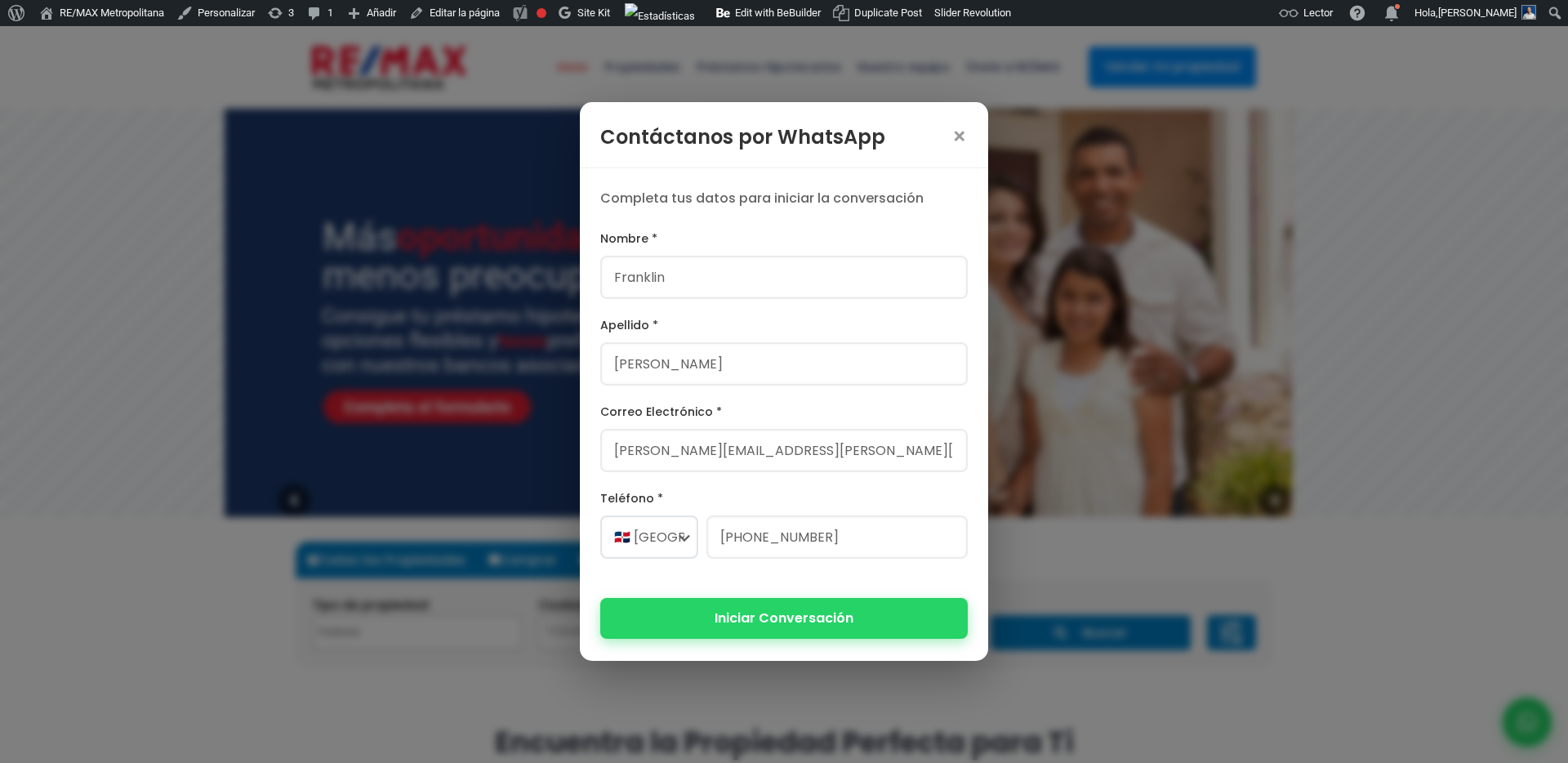
click at [786, 625] on button "Iniciar Conversación" at bounding box center [784, 618] width 368 height 40
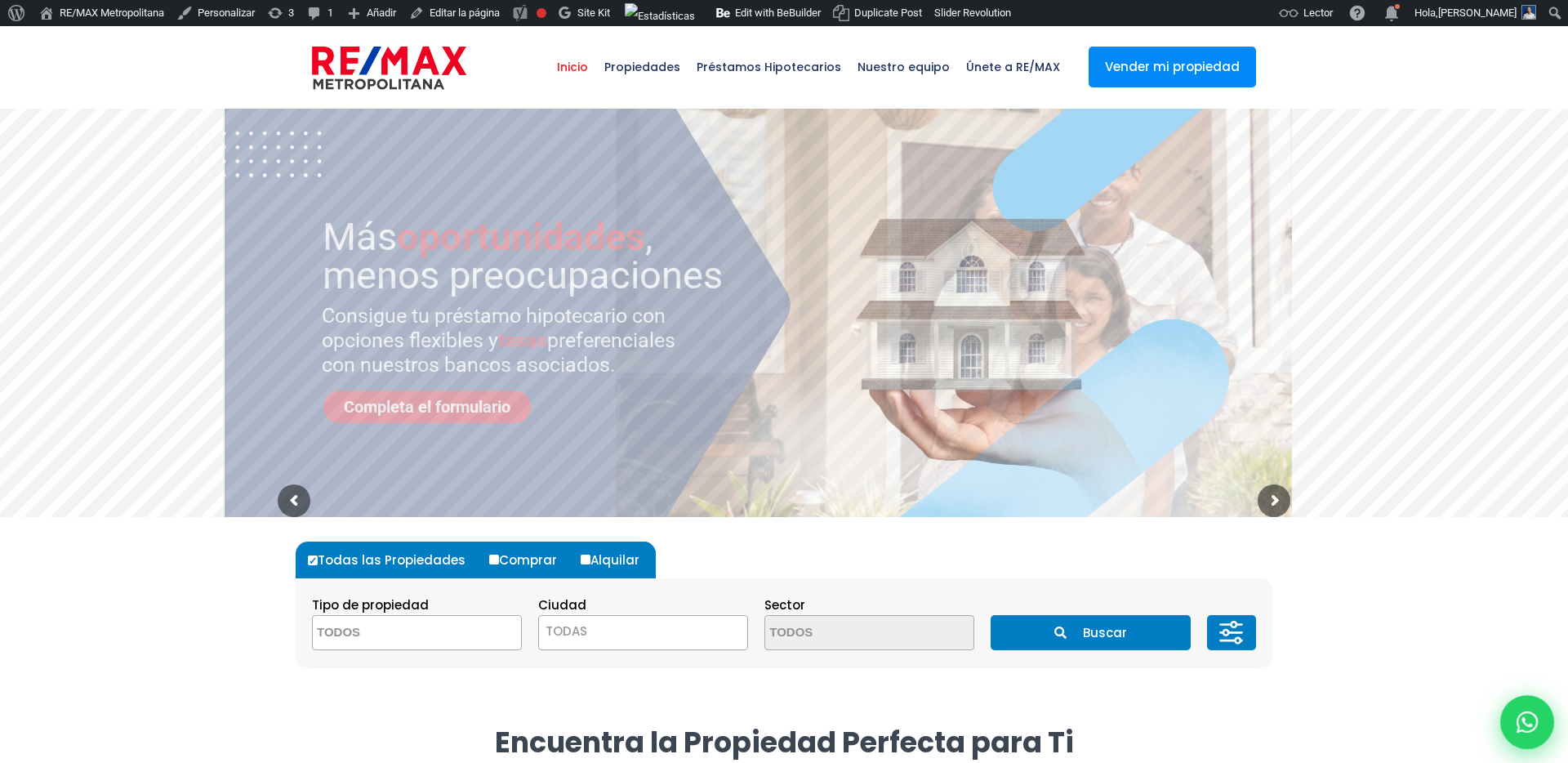
click at [1526, 726] on icon at bounding box center [1527, 722] width 22 height 22
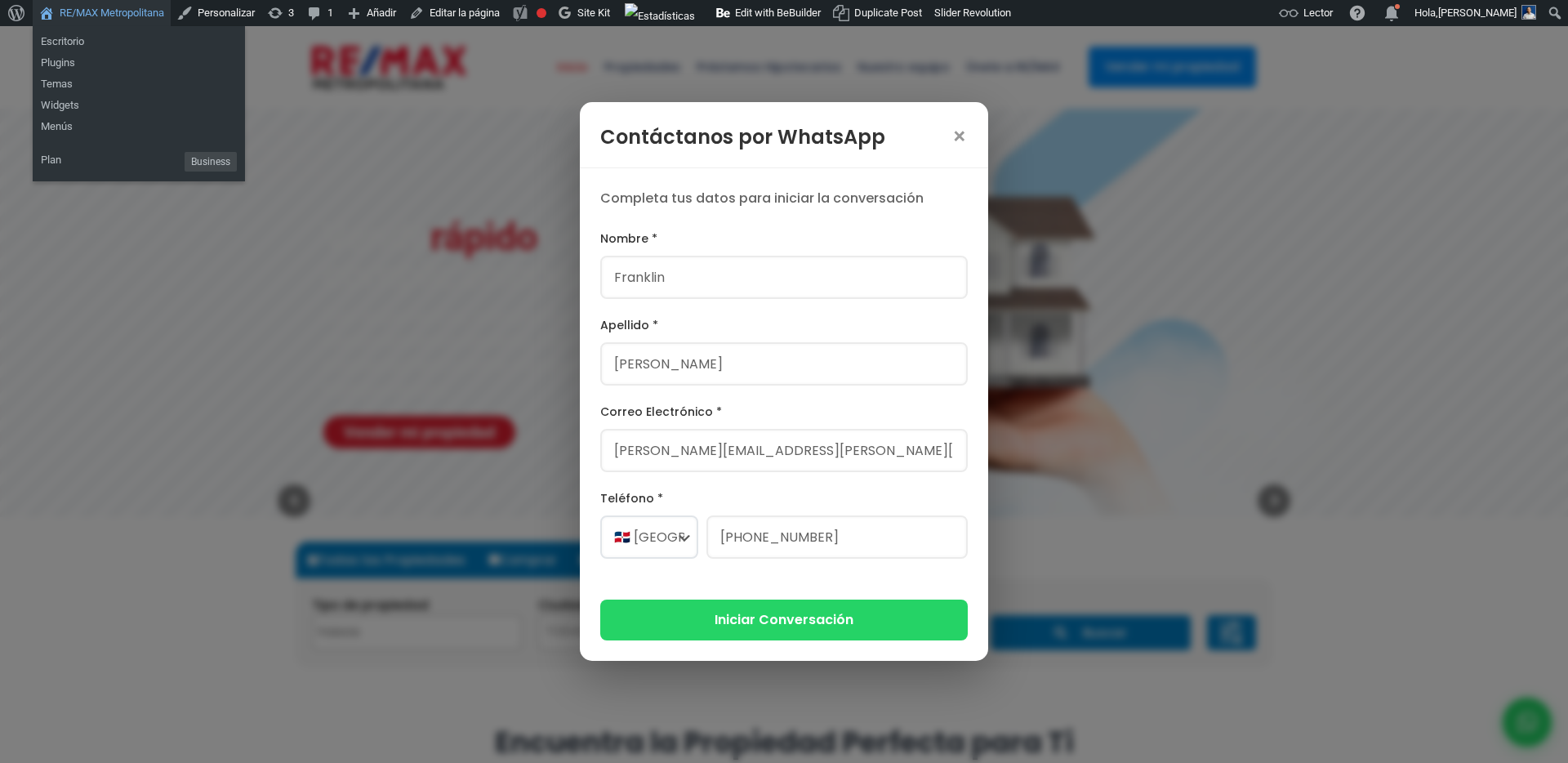
click at [118, 16] on link "RE/MAX Metropolitana" at bounding box center [102, 13] width 138 height 26
